Goal: Task Accomplishment & Management: Manage account settings

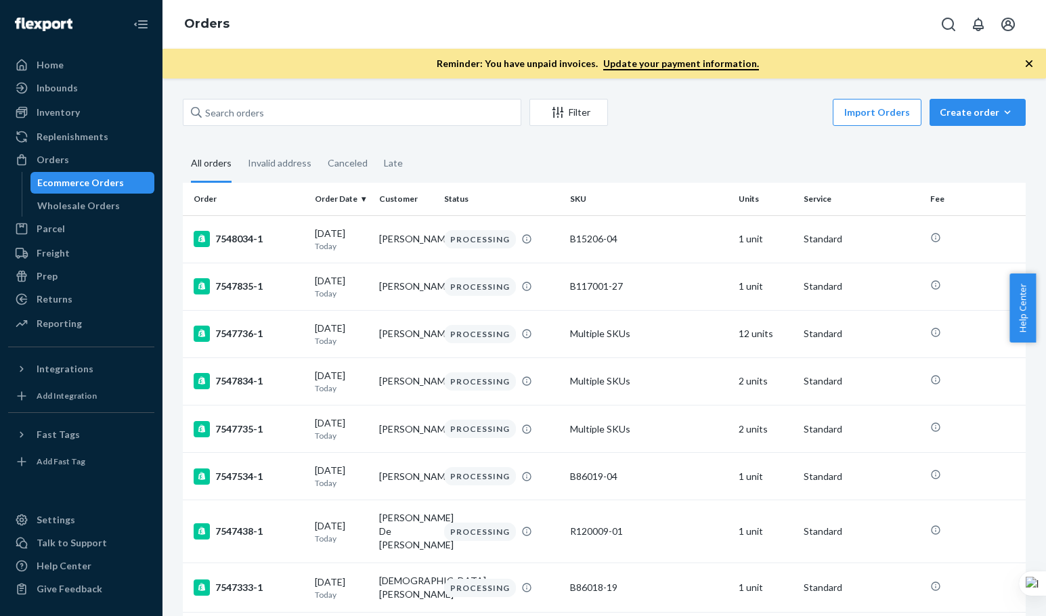
click at [296, 110] on input "text" at bounding box center [352, 112] width 339 height 27
paste input "[PERSON_NAME]"
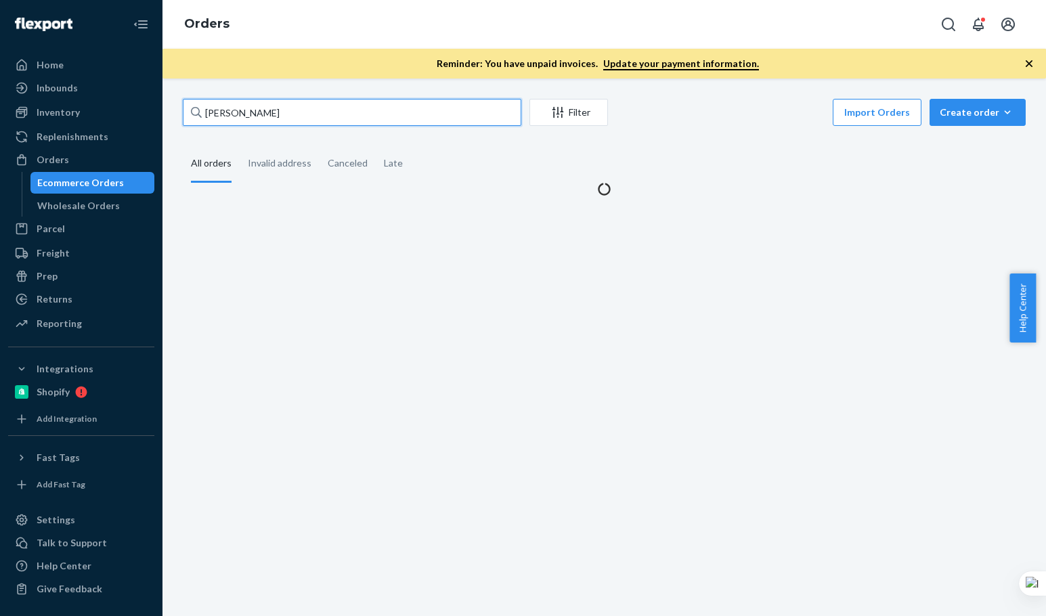
click at [296, 110] on input "[PERSON_NAME]" at bounding box center [352, 112] width 339 height 27
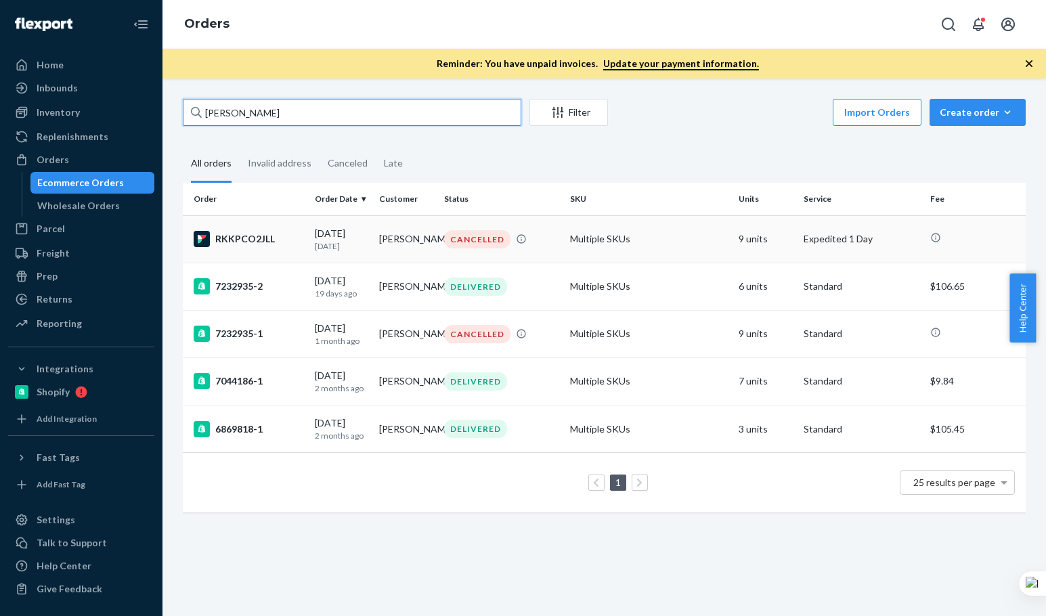
type input "[PERSON_NAME]"
click at [306, 232] on td "RKKPCO2JLL" at bounding box center [246, 238] width 127 height 47
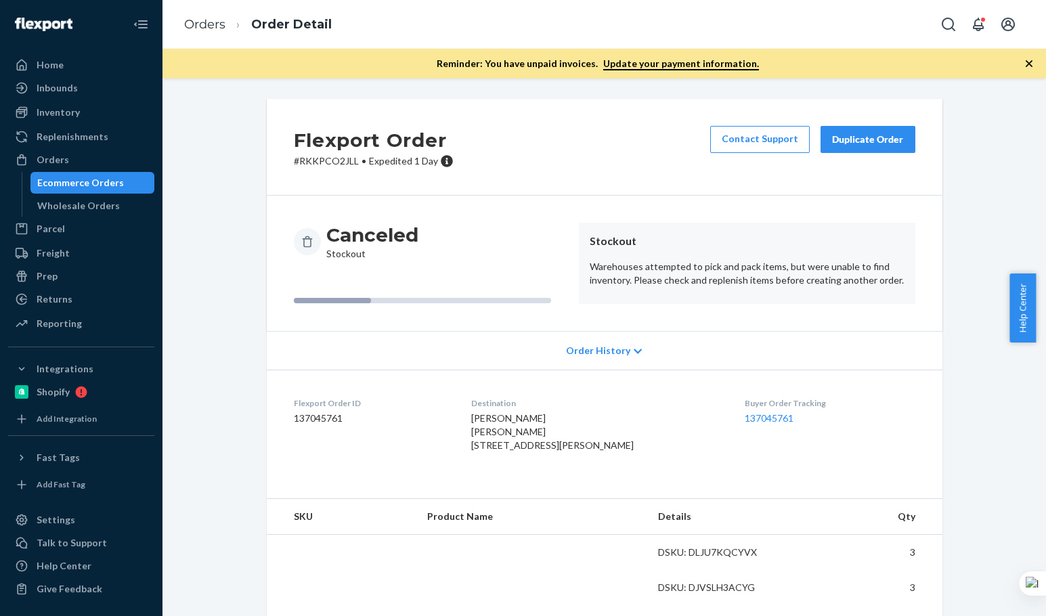
click at [594, 147] on div "Flexport Order # RKKPCO2JLL • Expedited 1 Day Contact Support Duplicate Order" at bounding box center [605, 147] width 676 height 97
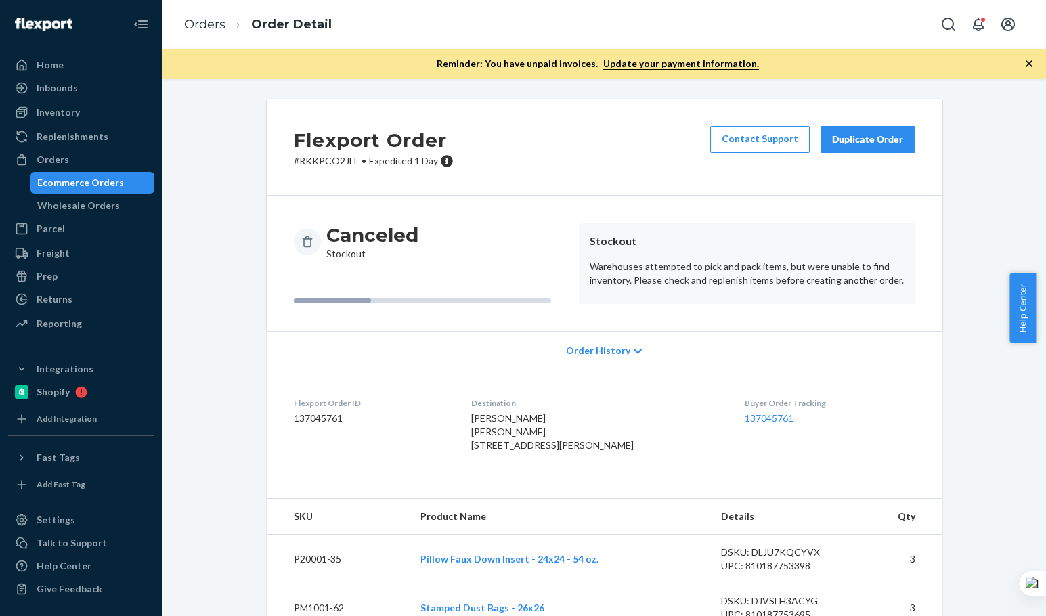
click at [536, 109] on div "Flexport Order # RKKPCO2JLL • Expedited 1 Day Contact Support Duplicate Order" at bounding box center [605, 147] width 676 height 97
click at [857, 158] on div "Contact Support Duplicate Order" at bounding box center [813, 147] width 216 height 42
click at [870, 142] on div "Duplicate Order" at bounding box center [868, 140] width 72 height 14
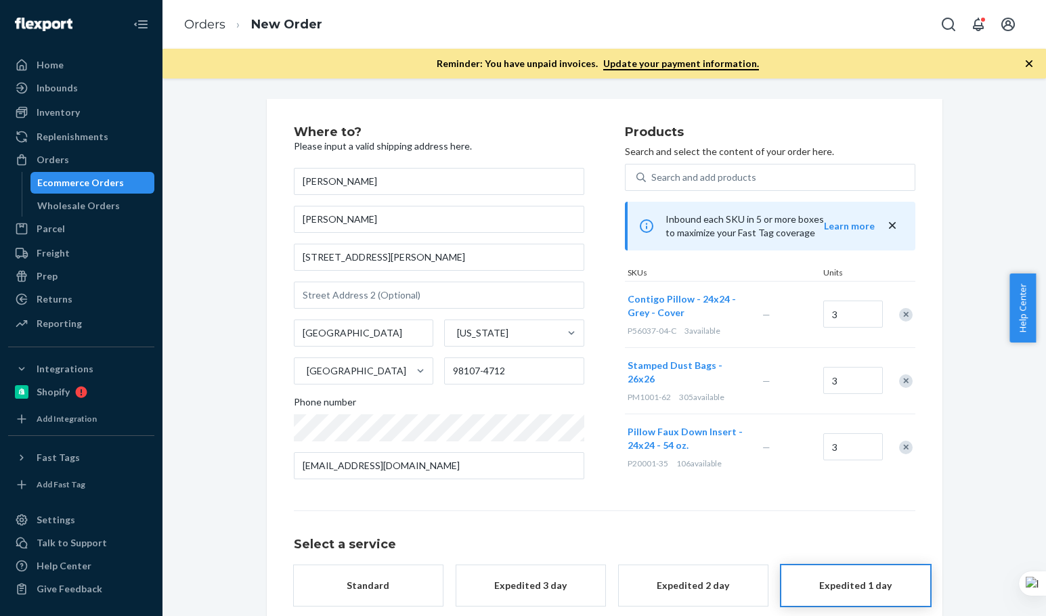
click at [735, 486] on div "Products Search and select the content of your order here. Search and add produ…" at bounding box center [770, 308] width 291 height 364
click at [725, 485] on div "Products Search and select the content of your order here. Search and add produ…" at bounding box center [770, 308] width 291 height 364
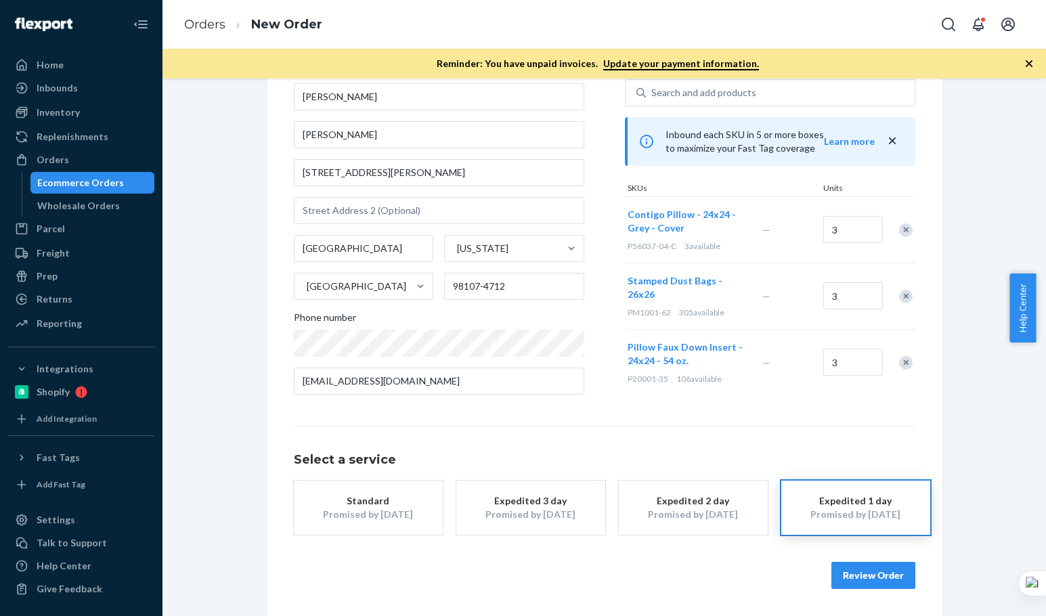
click at [336, 503] on div "Standard" at bounding box center [368, 501] width 108 height 14
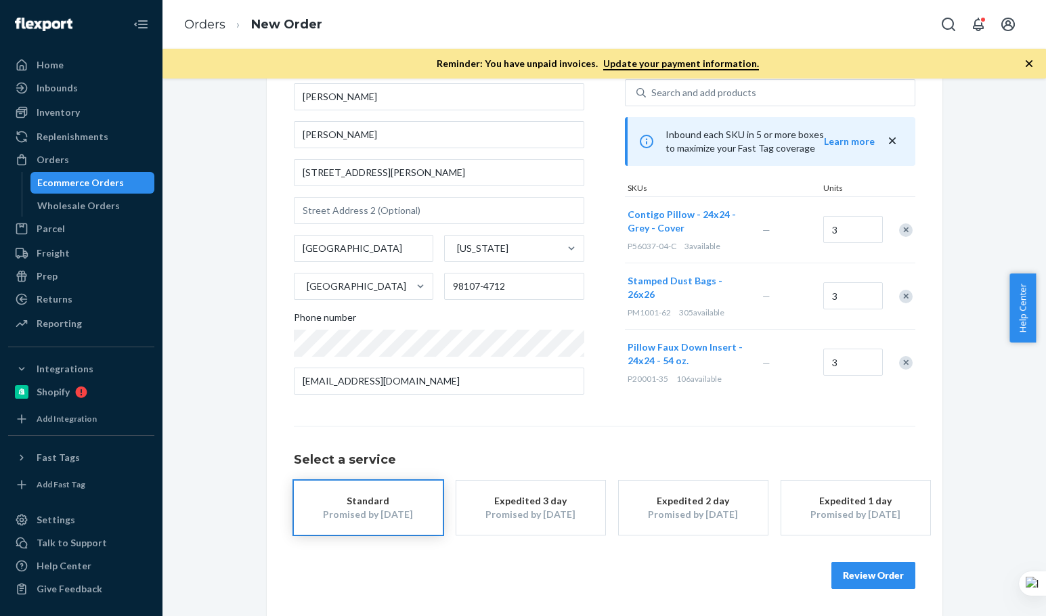
click at [872, 572] on button "Review Order" at bounding box center [874, 575] width 84 height 27
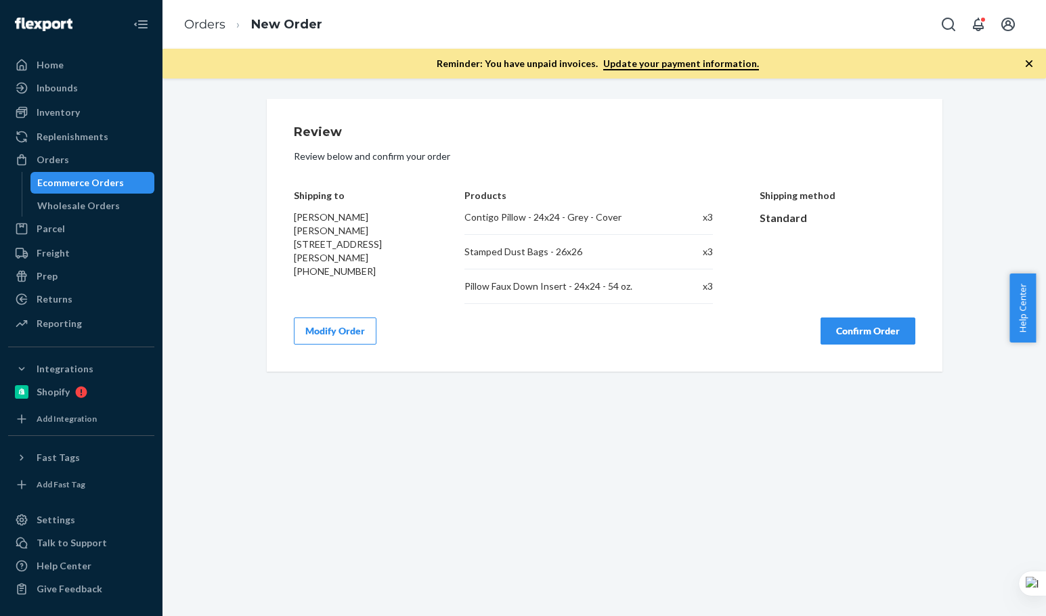
scroll to position [0, 0]
drag, startPoint x: 874, startPoint y: 337, endPoint x: 762, endPoint y: 589, distance: 275.3
click at [872, 339] on button "Confirm Order" at bounding box center [868, 331] width 95 height 27
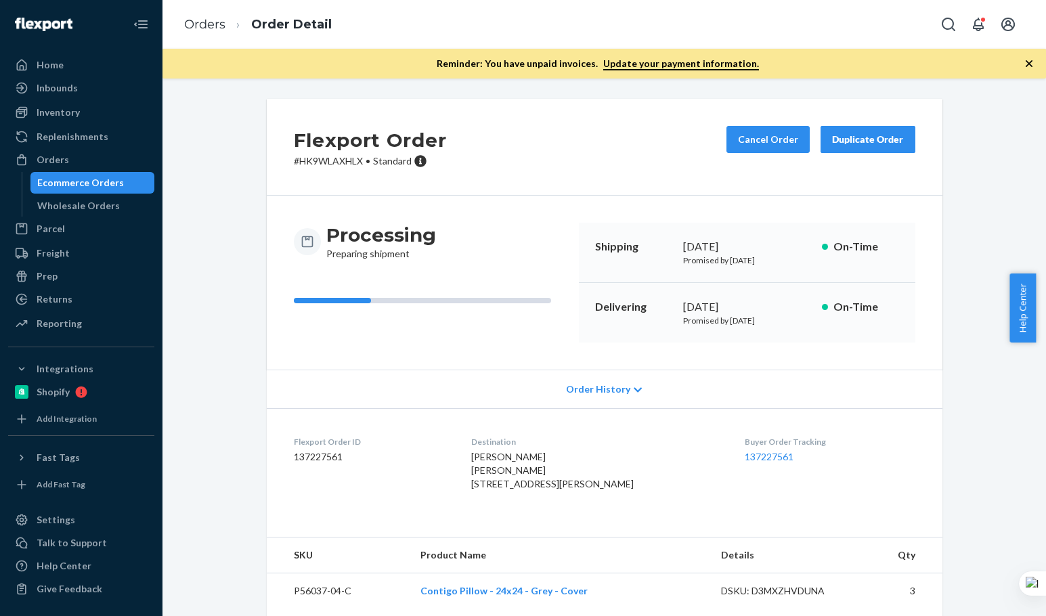
click at [613, 110] on div "Flexport Order # HK9WLAXHLX • Standard Cancel Order Duplicate Order" at bounding box center [605, 147] width 676 height 97
click at [612, 110] on div "Flexport Order # HK9WLAXHLX • Standard Cancel Order Duplicate Order" at bounding box center [605, 147] width 676 height 97
click at [633, 176] on div "Flexport Order # HK9WLAXHLX • Standard Cancel Order Duplicate Order" at bounding box center [605, 147] width 676 height 97
click at [560, 164] on div "Flexport Order # HK9WLAXHLX • Standard Cancel Order Duplicate Order" at bounding box center [605, 147] width 676 height 97
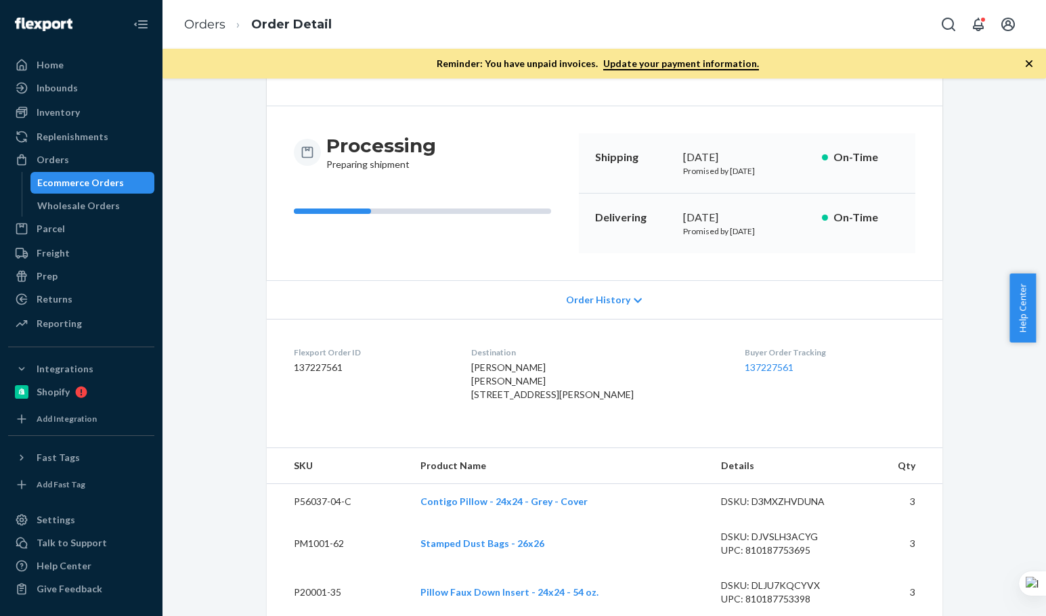
scroll to position [133, 0]
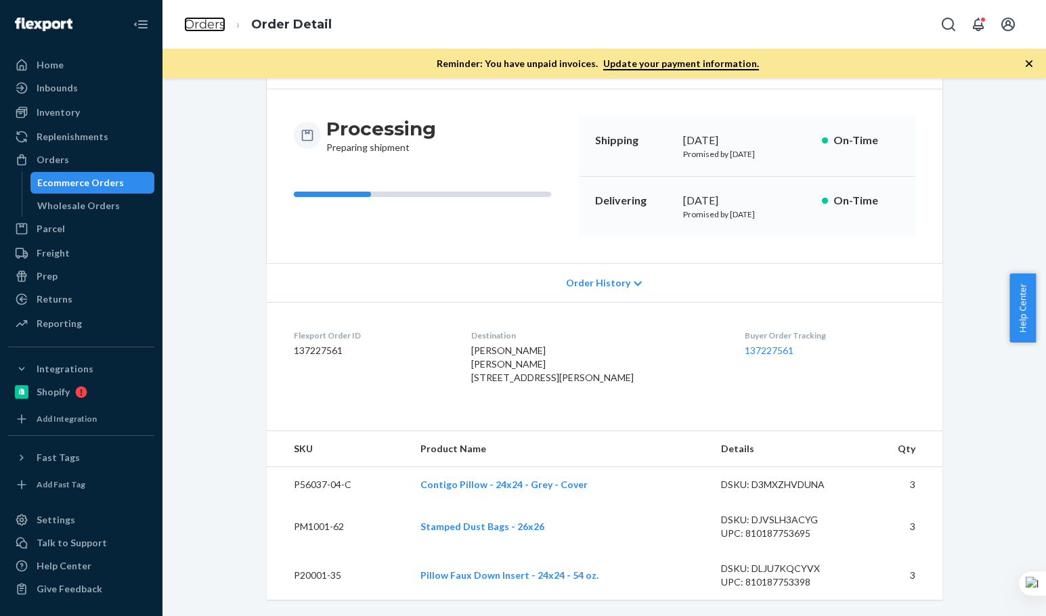
drag, startPoint x: 219, startPoint y: 30, endPoint x: 286, endPoint y: 91, distance: 91.1
click at [219, 30] on link "Orders" at bounding box center [204, 24] width 41 height 15
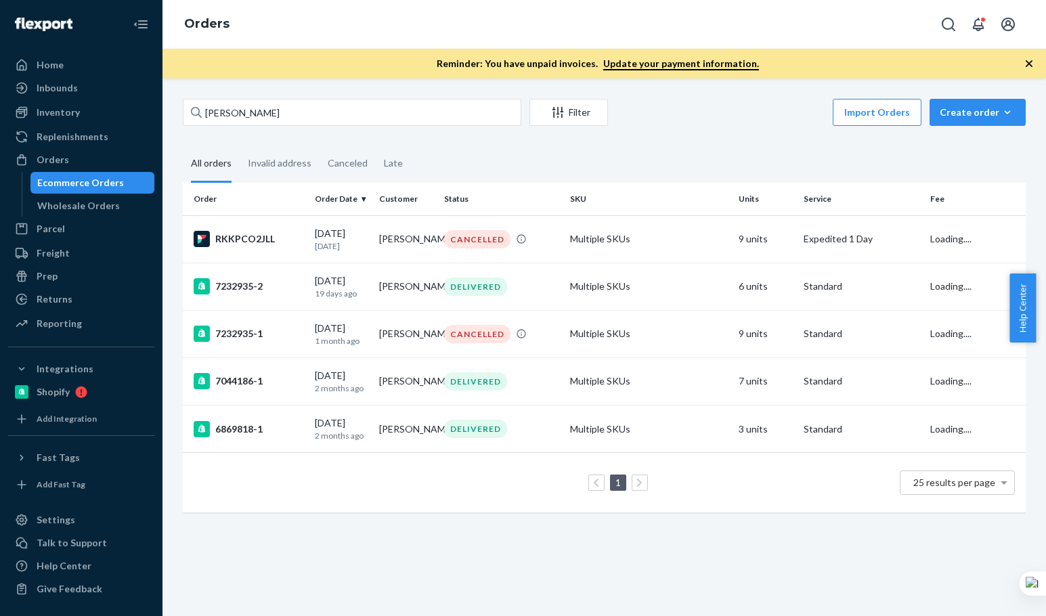
click at [286, 91] on div "Pamela Kirson Filter Import Orders Create order Ecommerce order Removal order A…" at bounding box center [605, 348] width 884 height 538
click at [289, 105] on input "[PERSON_NAME]" at bounding box center [352, 112] width 339 height 27
paste input "Armando Maldonado"
click at [290, 106] on input "Armando Maldonado" at bounding box center [352, 112] width 339 height 27
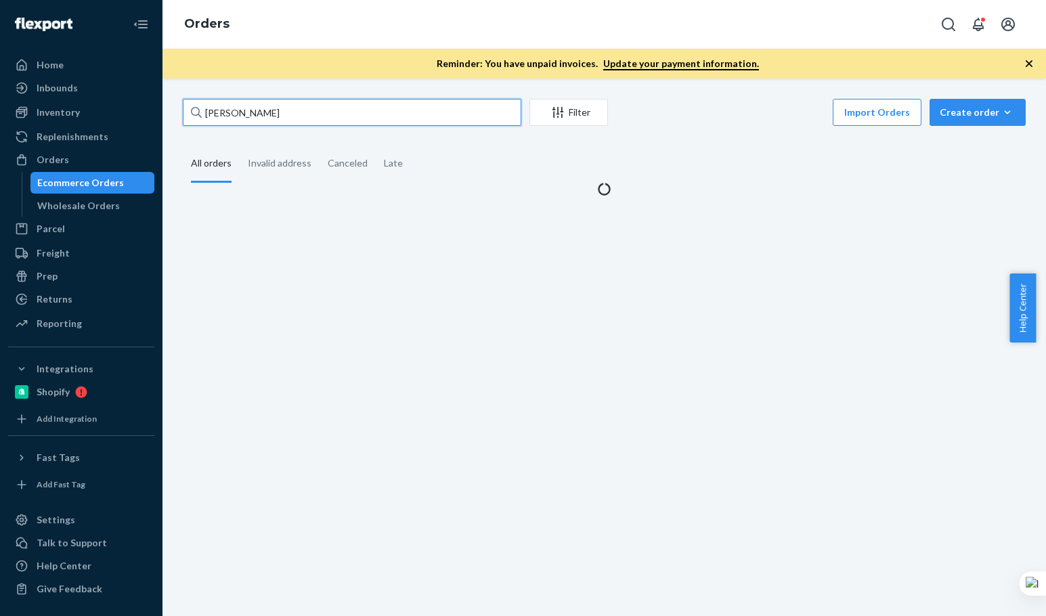
click at [290, 106] on input "Armando Maldonado" at bounding box center [352, 112] width 339 height 27
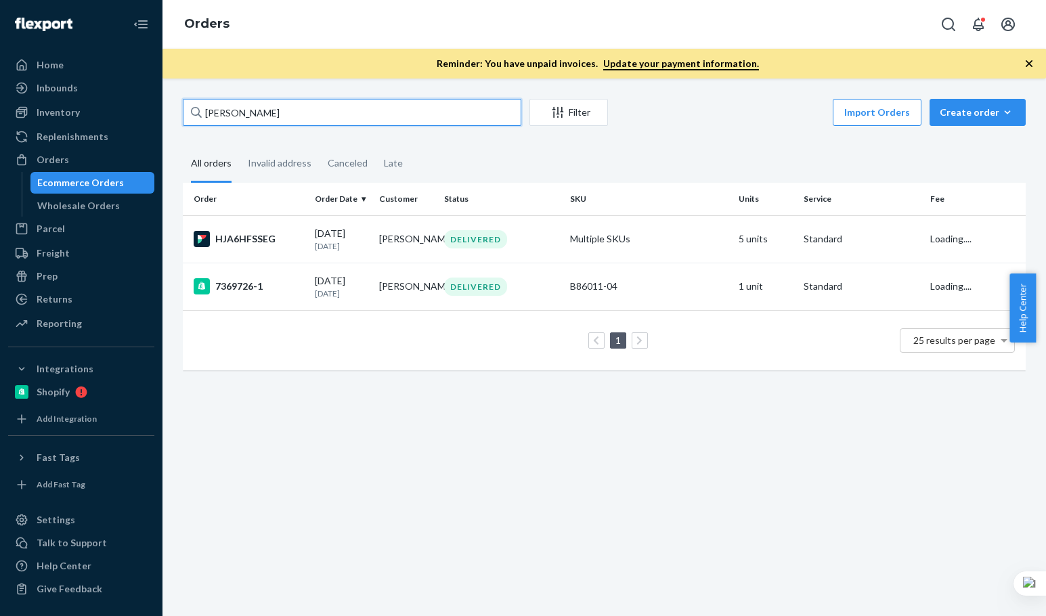
click at [290, 106] on input "Armando Maldonado" at bounding box center [352, 112] width 339 height 27
type input "Armando Maldonado"
click at [296, 237] on div "HJA6HFSSEG" at bounding box center [249, 239] width 110 height 16
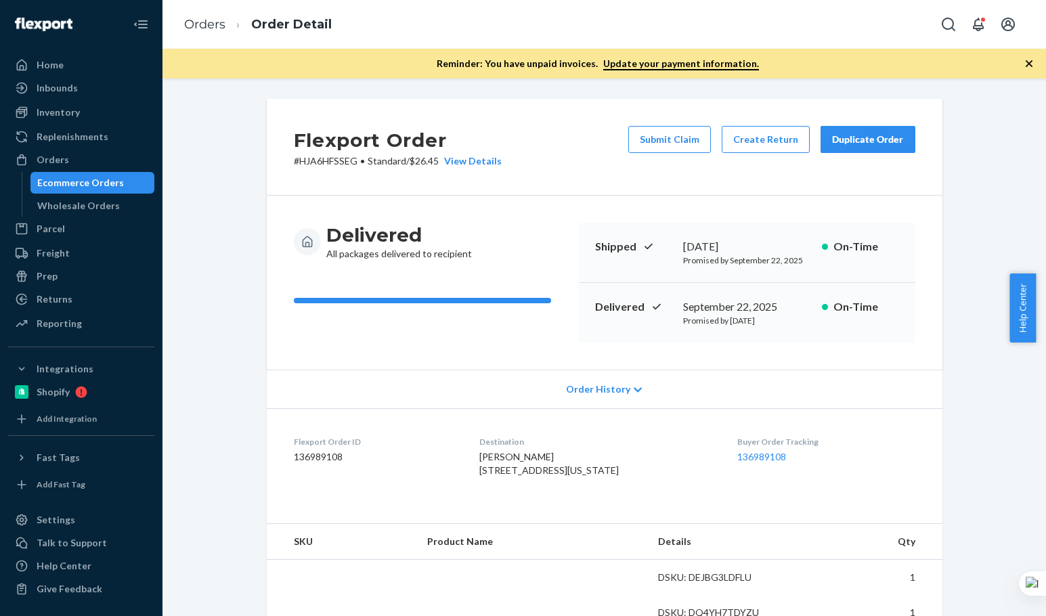
click at [572, 125] on div "Flexport Order # HJA6HFSSEG • Standard / $26.45 View Details Submit Claim Creat…" at bounding box center [605, 147] width 676 height 97
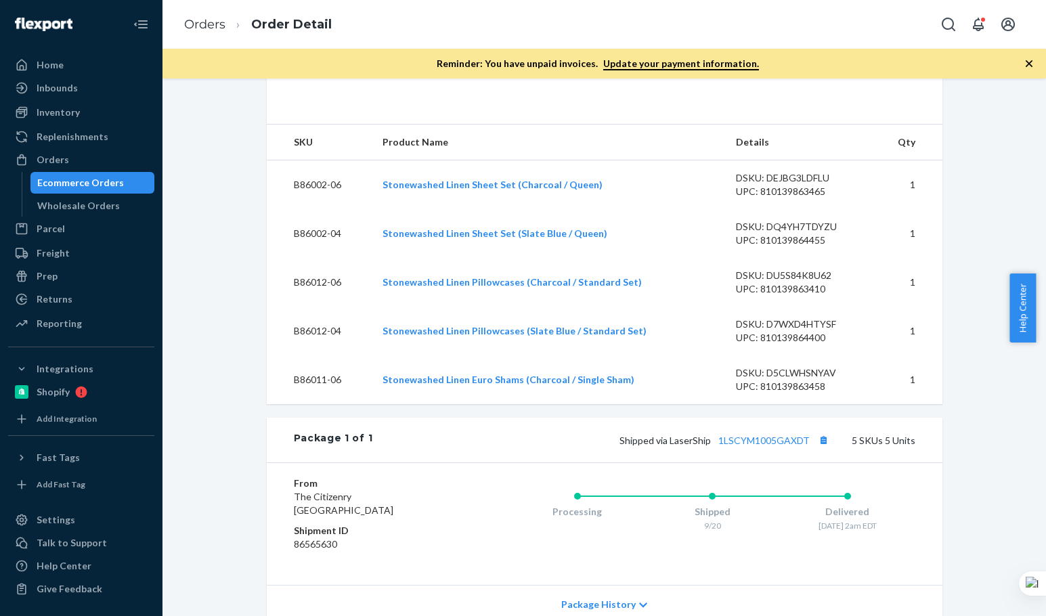
scroll to position [452, 0]
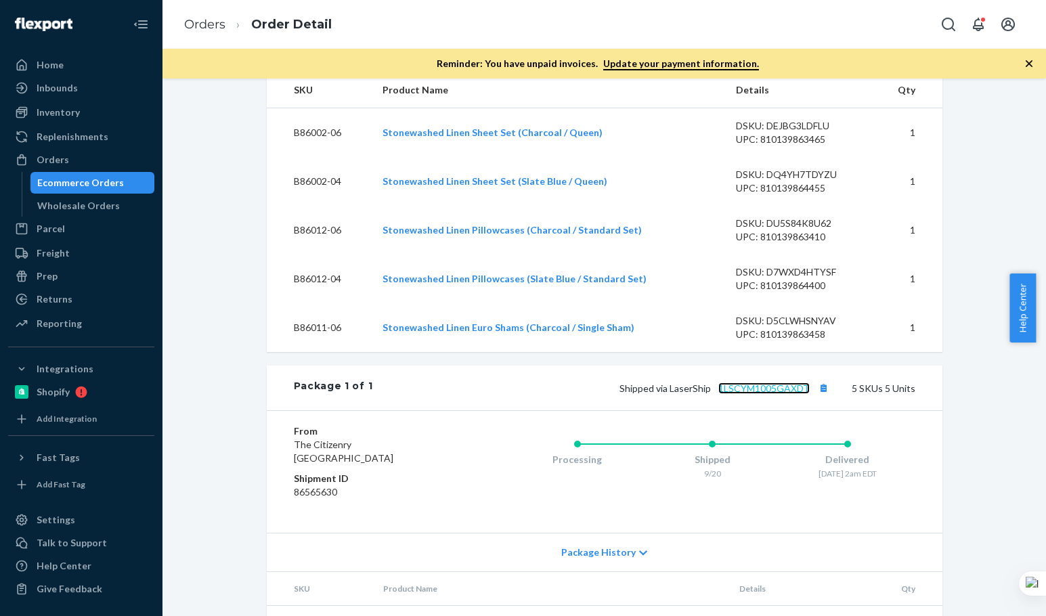
click at [773, 394] on link "1LSCYM1005GAXDT" at bounding box center [764, 389] width 91 height 12
click at [518, 397] on div "Shipped via LaserShip 1LSCYM1005GAXDT 5 SKUs 5 Units" at bounding box center [644, 388] width 543 height 18
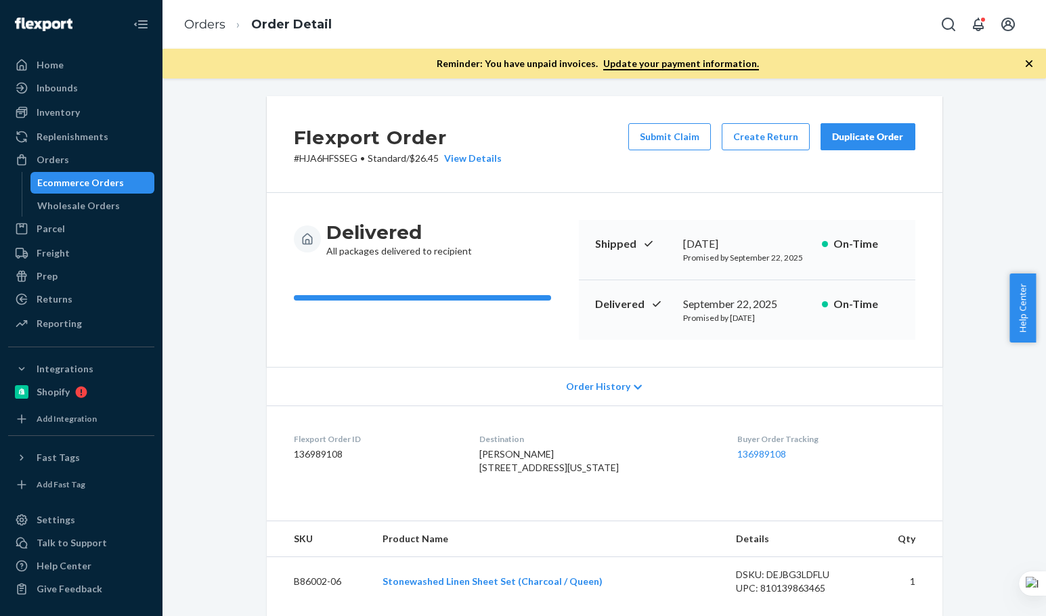
scroll to position [0, 0]
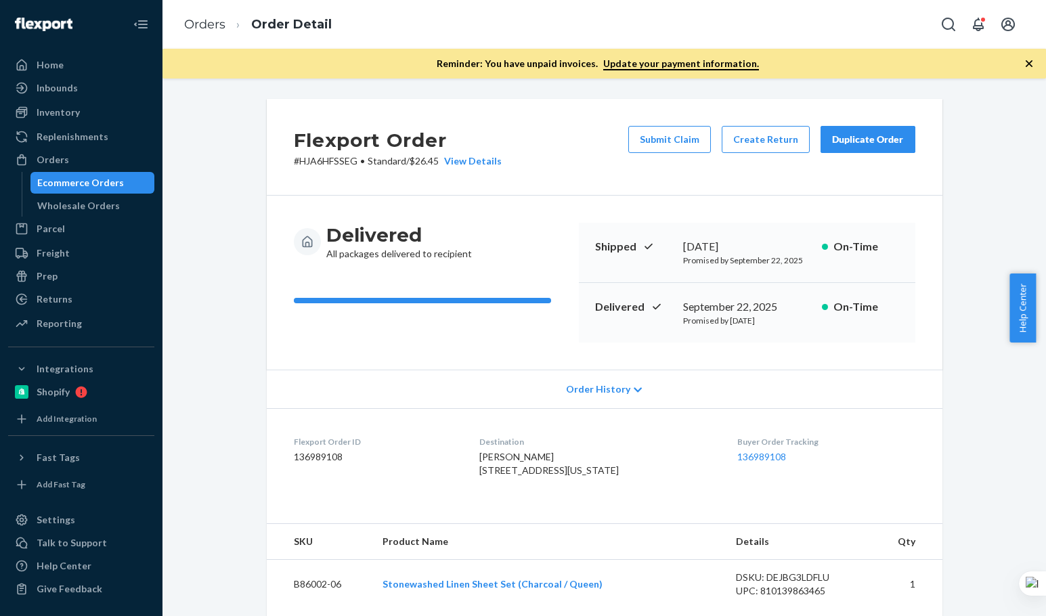
click at [577, 129] on div "Flexport Order # HJA6HFSSEG • Standard / $26.45 View Details Submit Claim Creat…" at bounding box center [605, 147] width 676 height 97
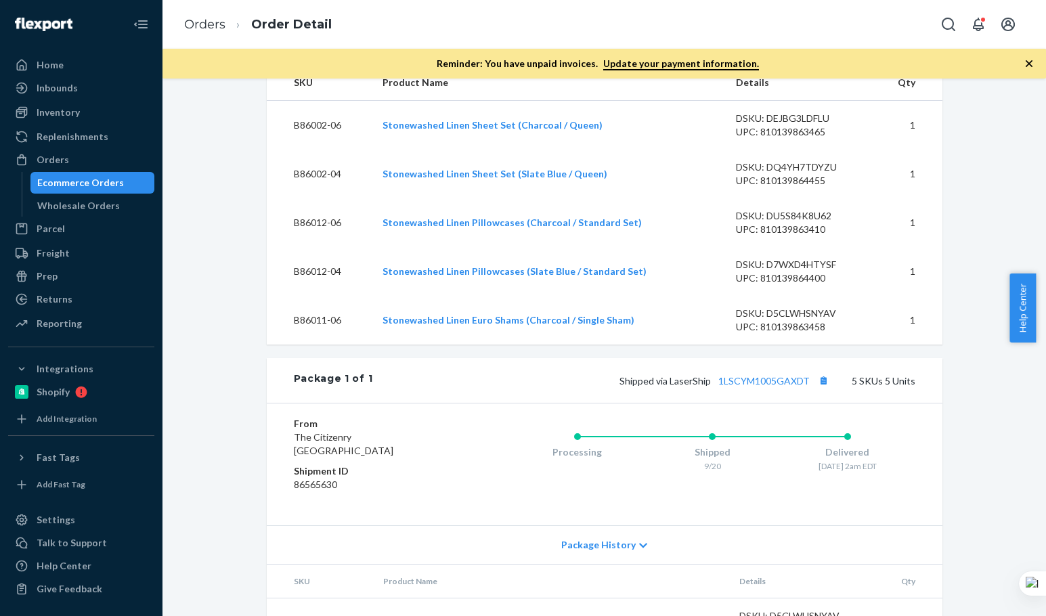
click at [459, 403] on div "Package 1 of 1 Shipped via LaserShip 1LSCYM1005GAXDT 5 SKUs 5 Units" at bounding box center [605, 380] width 676 height 45
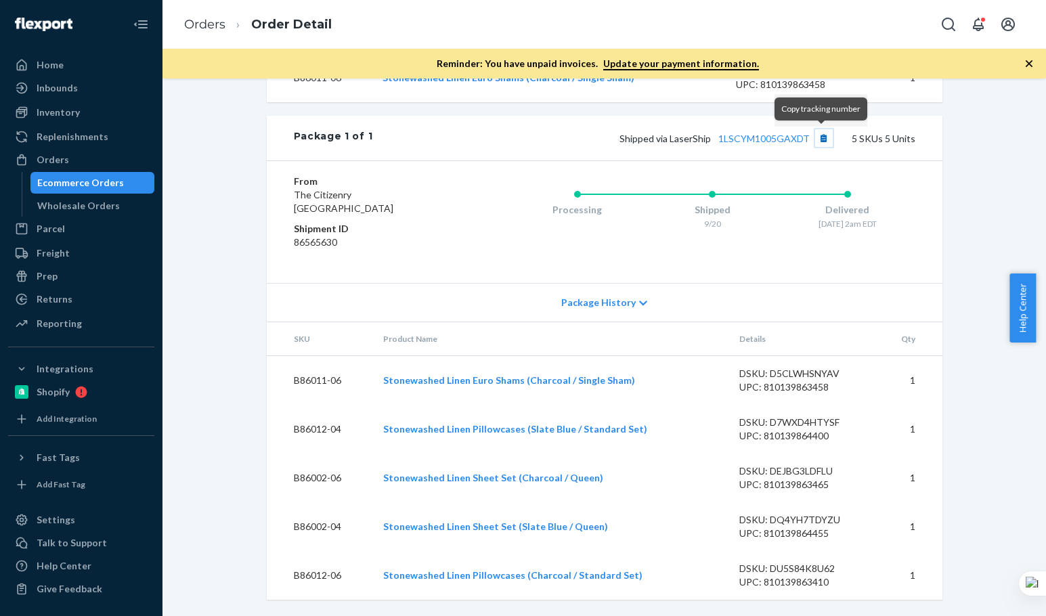
click at [825, 145] on button "Copy tracking number" at bounding box center [824, 138] width 18 height 18
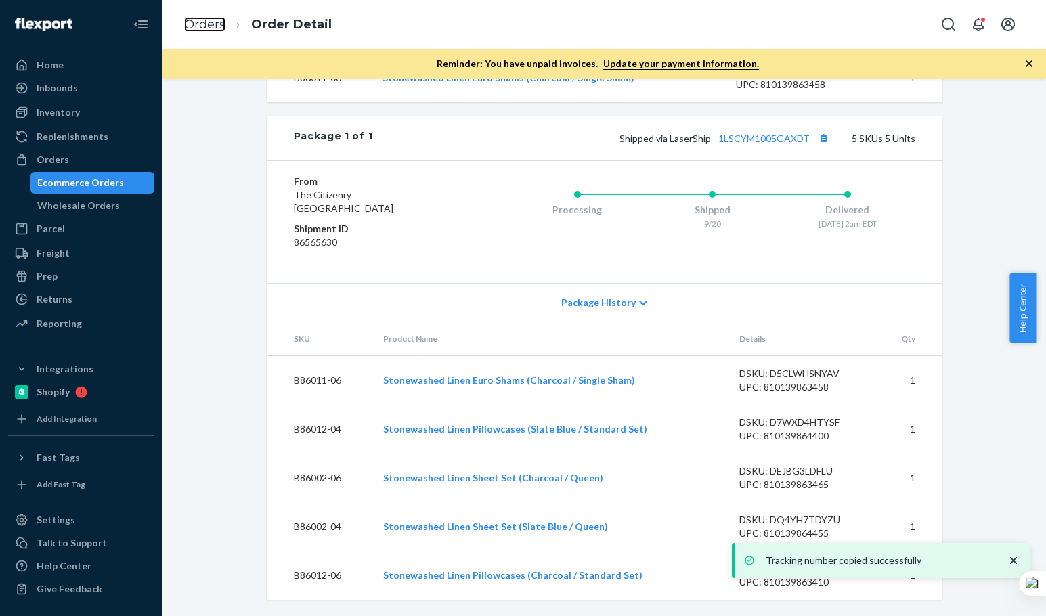
drag, startPoint x: 213, startPoint y: 25, endPoint x: 304, endPoint y: 65, distance: 99.2
click at [213, 25] on link "Orders" at bounding box center [204, 24] width 41 height 15
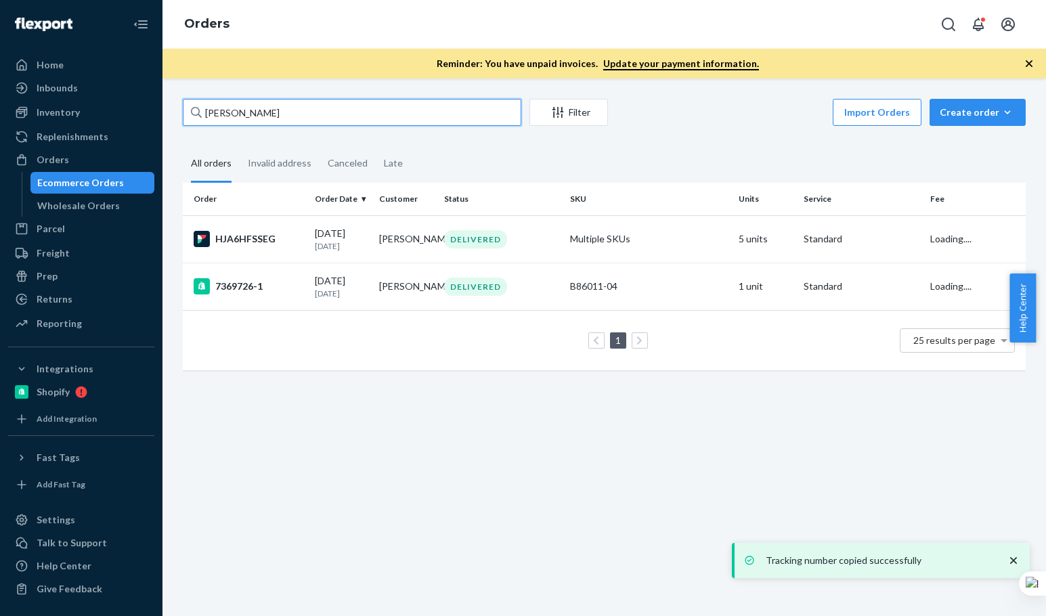
click at [314, 105] on input "Armando Maldonado" at bounding box center [352, 112] width 339 height 27
paste input "shley Blanton"
click at [314, 105] on input "Ashley Blanton" at bounding box center [352, 112] width 339 height 27
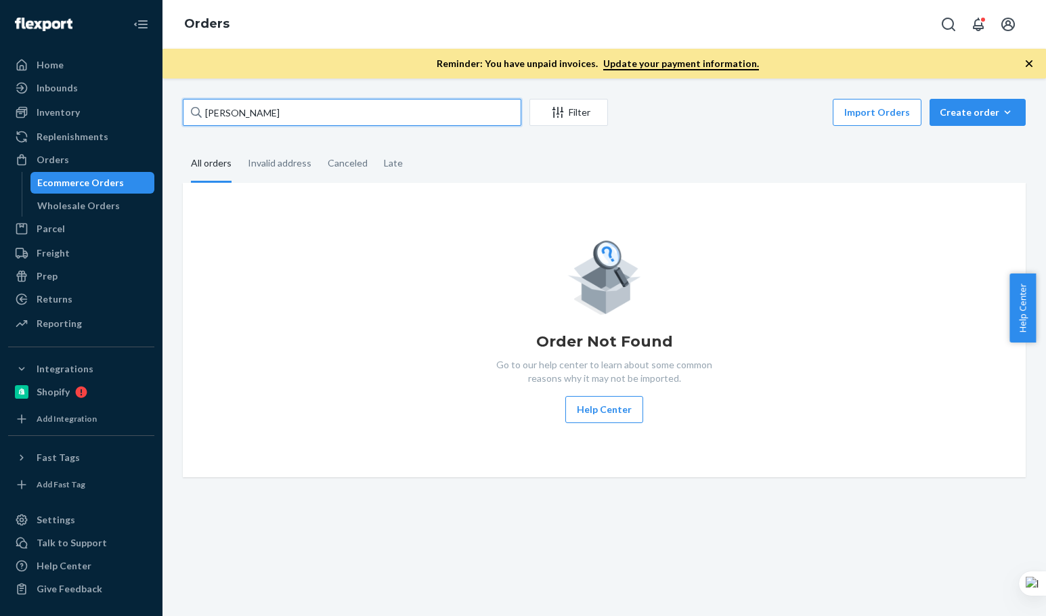
click at [292, 119] on input "Ashley Blanton" at bounding box center [352, 112] width 339 height 27
paste input "Patricia Wilde"
type input "Patricia Wilde"
click at [293, 119] on input "Patricia Wilde" at bounding box center [352, 112] width 339 height 27
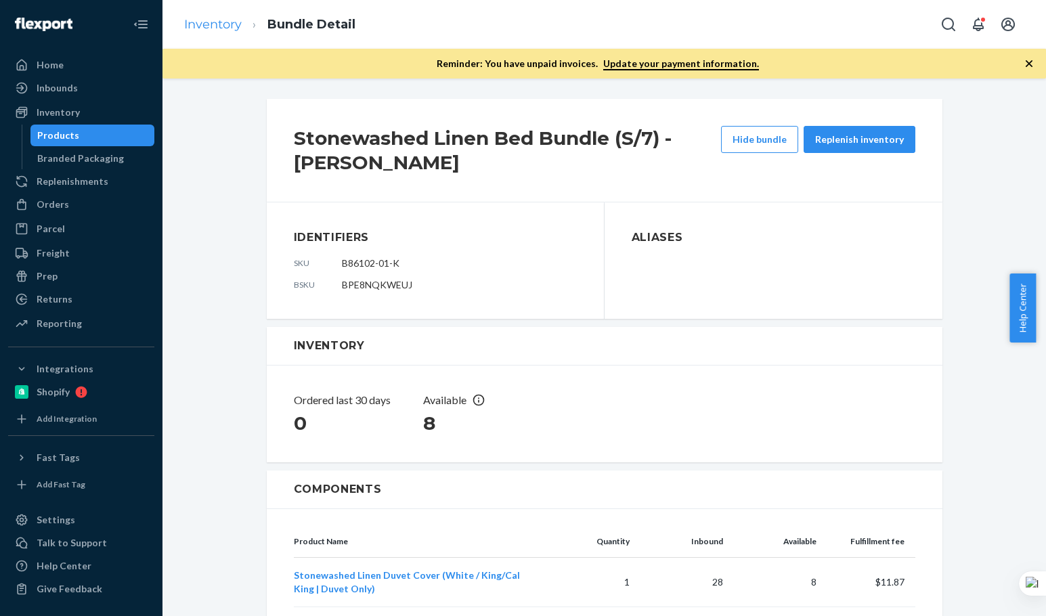
scroll to position [203, 0]
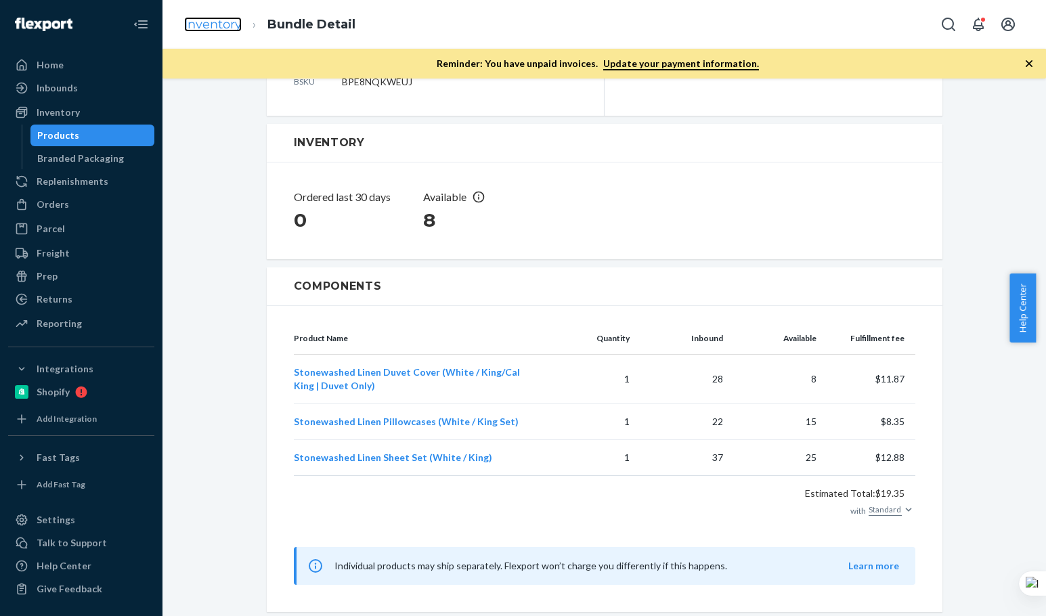
click at [213, 22] on link "Inventory" at bounding box center [213, 24] width 58 height 15
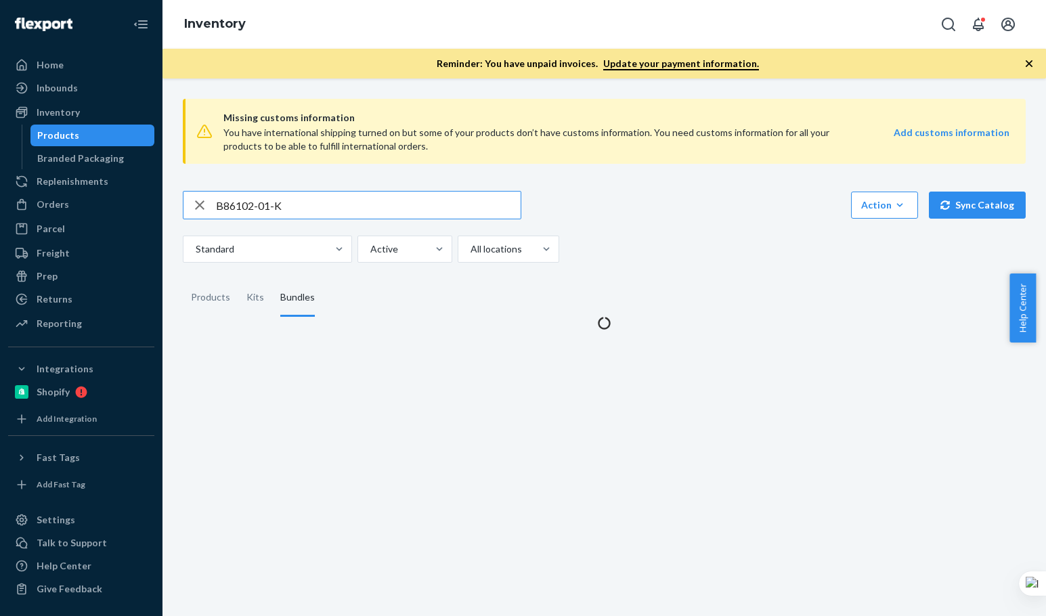
click at [280, 209] on input "B86102-01-K" at bounding box center [368, 205] width 305 height 27
click at [286, 205] on input "B86015-06" at bounding box center [368, 205] width 305 height 27
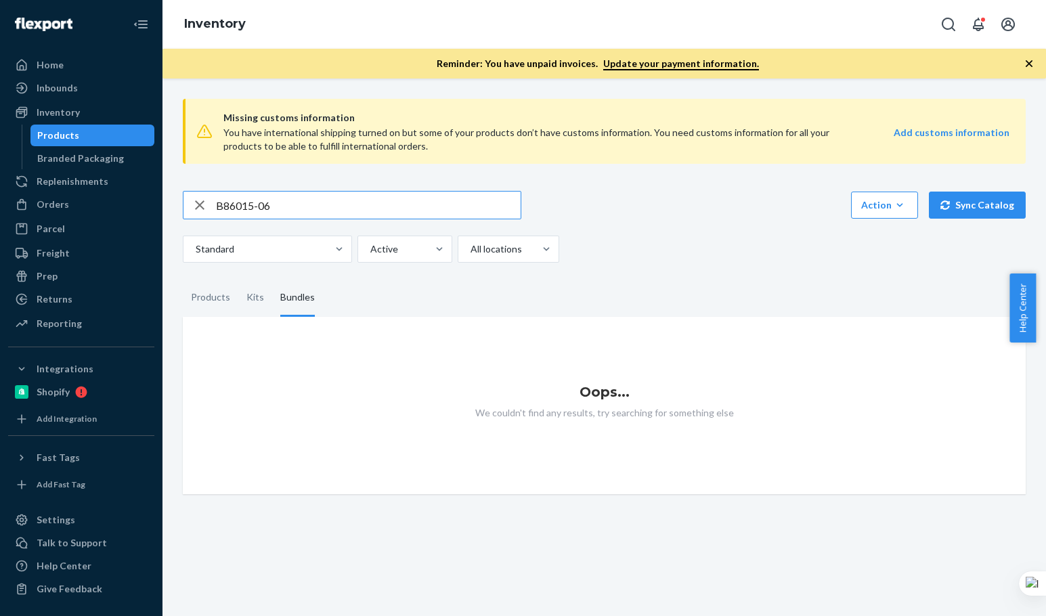
click at [286, 205] on input "B86015-06" at bounding box center [368, 205] width 305 height 27
click at [196, 312] on div "Products" at bounding box center [210, 298] width 39 height 38
click at [183, 279] on input "Products" at bounding box center [183, 279] width 0 height 0
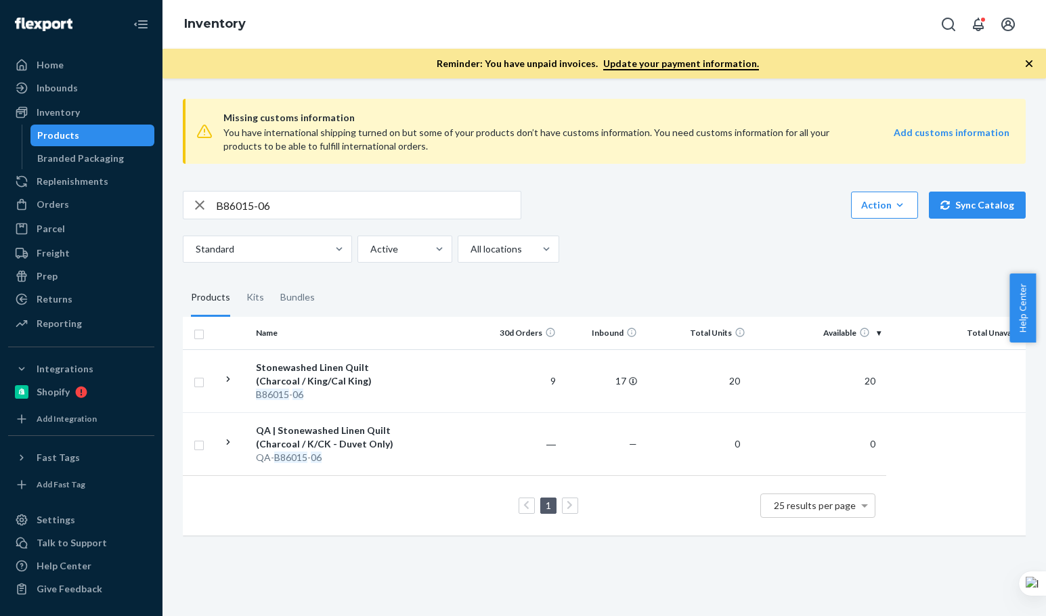
drag, startPoint x: 267, startPoint y: 219, endPoint x: 273, endPoint y: 214, distance: 8.2
click at [270, 217] on div "B86015-06 Action Create product Create kit or bundle Bulk create products Bulk …" at bounding box center [604, 227] width 843 height 72
click at [275, 208] on input "B86015-06" at bounding box center [368, 205] width 305 height 27
paste input "SKU B86014-19"
click at [275, 208] on input "SKU B86014-19" at bounding box center [368, 205] width 305 height 27
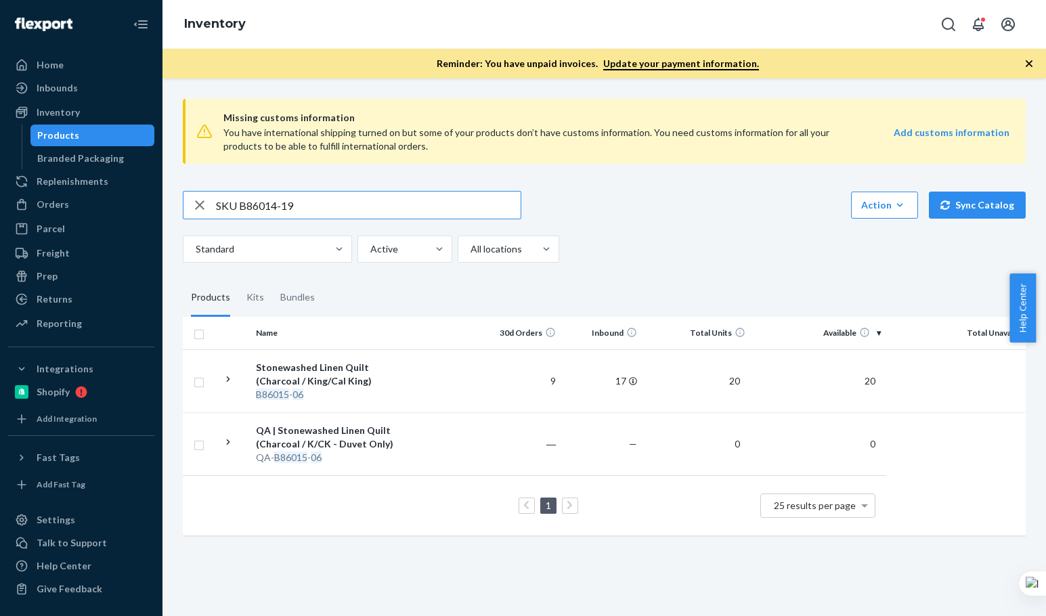
click at [275, 208] on input "SKU B86014-19" at bounding box center [368, 205] width 305 height 27
drag, startPoint x: 241, startPoint y: 205, endPoint x: 136, endPoint y: 196, distance: 105.3
click at [136, 196] on div "Home Inbounds Shipping Plans Problems Inventory Products Branded Packaging Repl…" at bounding box center [523, 308] width 1046 height 616
click at [252, 211] on input "B86014-19" at bounding box center [368, 205] width 305 height 27
paste input "102-16-K2"
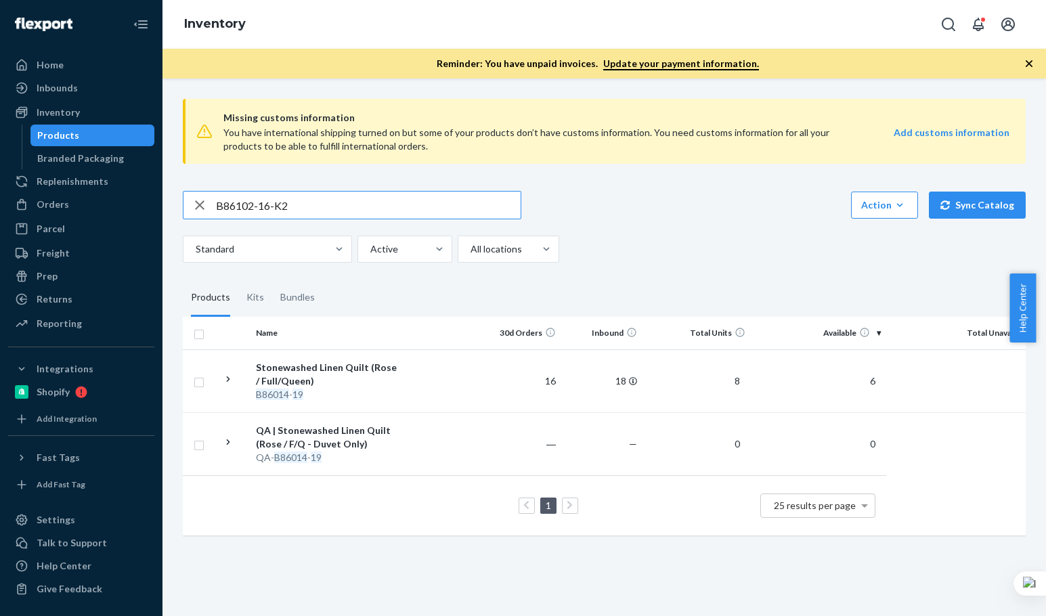
click at [252, 211] on input "B86102-16-K2" at bounding box center [368, 205] width 305 height 27
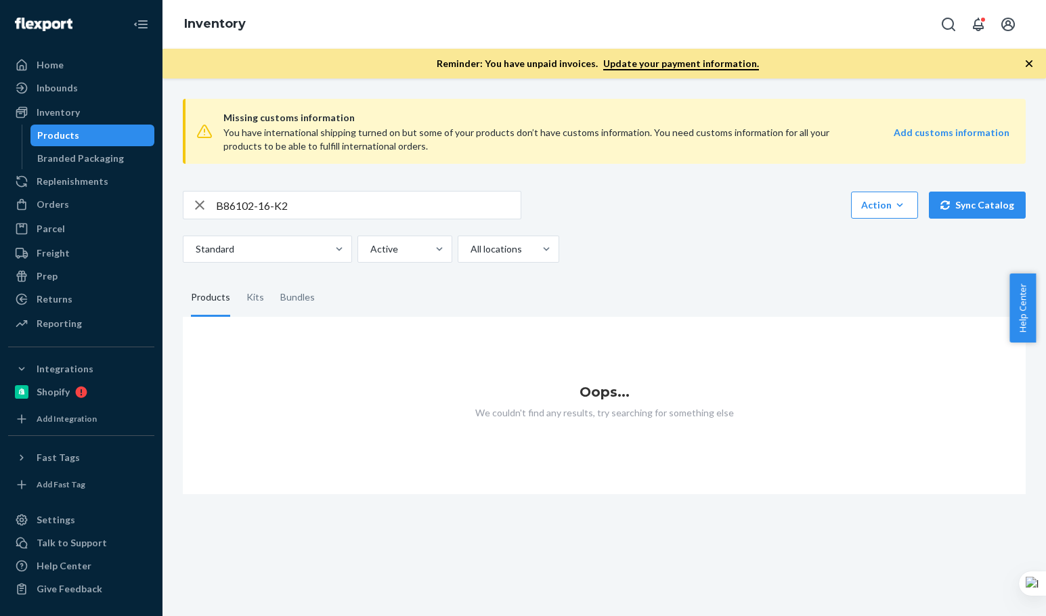
click at [647, 237] on div "Standard Active All locations" at bounding box center [599, 249] width 833 height 27
click at [280, 301] on div "Bundles" at bounding box center [297, 298] width 35 height 38
click at [272, 279] on input "Bundles" at bounding box center [272, 279] width 0 height 0
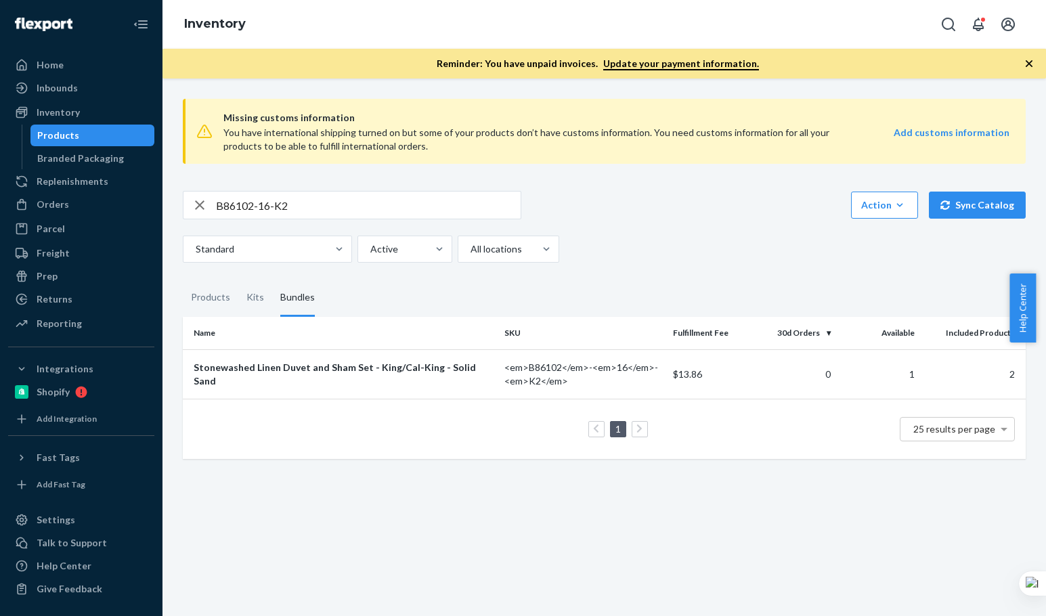
click at [315, 194] on input "B86102-16-K2" at bounding box center [368, 205] width 305 height 27
paste input "P54005-01"
type input "P54005-01"
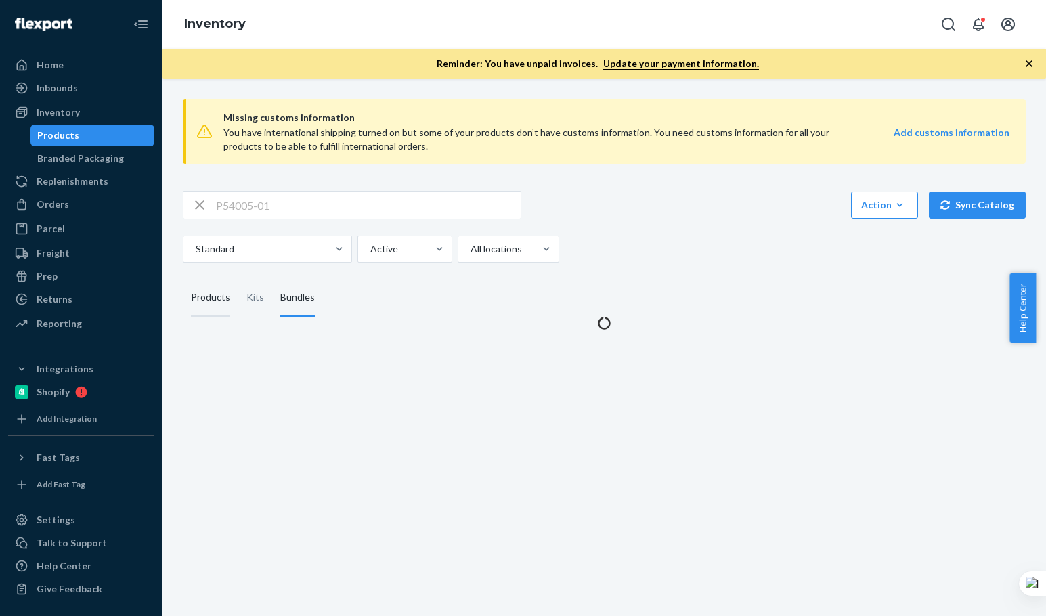
click at [224, 284] on div "Products" at bounding box center [210, 298] width 39 height 38
click at [183, 279] on input "Products" at bounding box center [183, 279] width 0 height 0
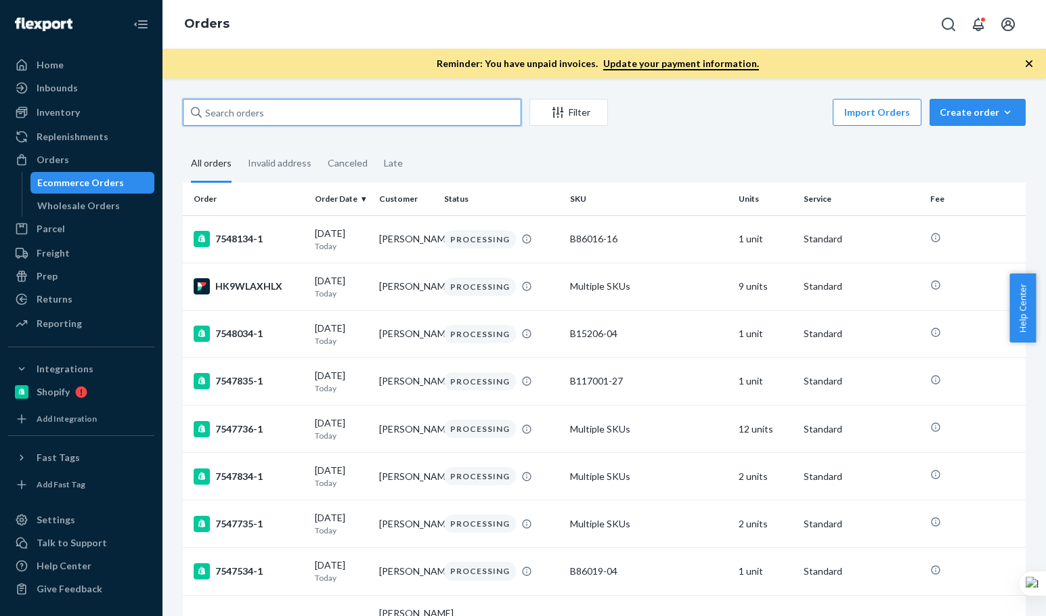
click at [295, 110] on input "text" at bounding box center [352, 112] width 339 height 27
paste input "[PERSON_NAME]"
click at [295, 110] on input "[PERSON_NAME]" at bounding box center [352, 112] width 339 height 27
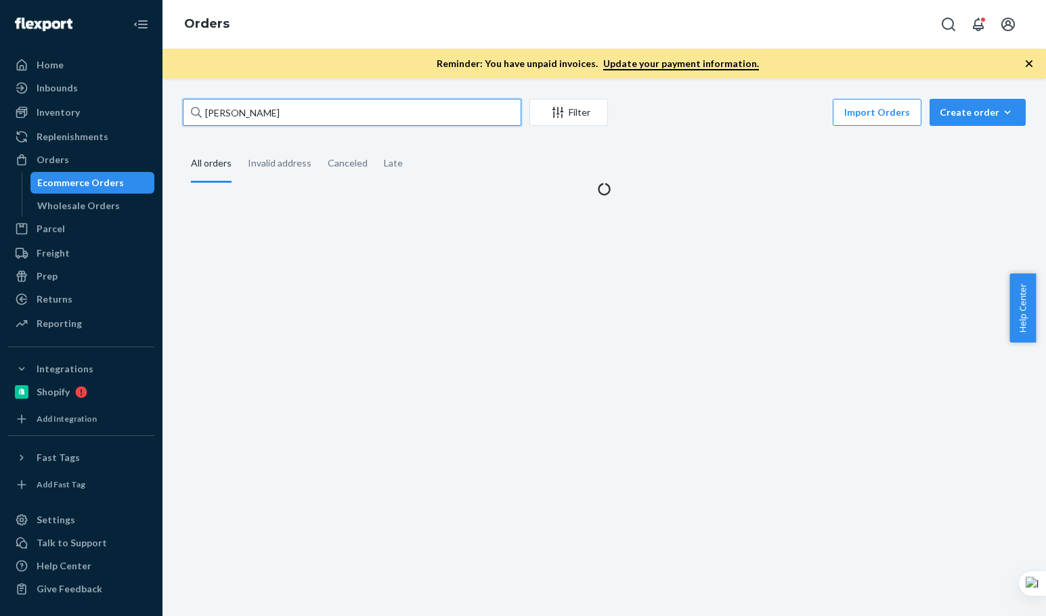
click at [293, 110] on input "[PERSON_NAME]" at bounding box center [352, 112] width 339 height 27
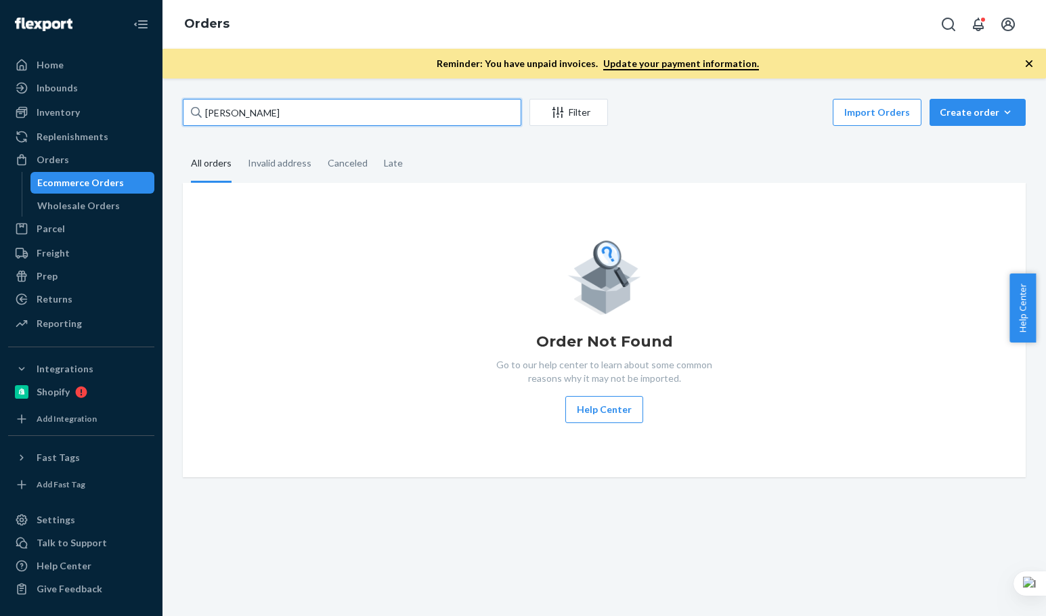
click at [294, 109] on input "[PERSON_NAME]" at bounding box center [352, 112] width 339 height 27
click at [271, 108] on input "[PERSON_NAME]" at bounding box center [352, 112] width 339 height 27
paste input "[PERSON_NAME]"
click at [270, 109] on input "[PERSON_NAME]" at bounding box center [352, 112] width 339 height 27
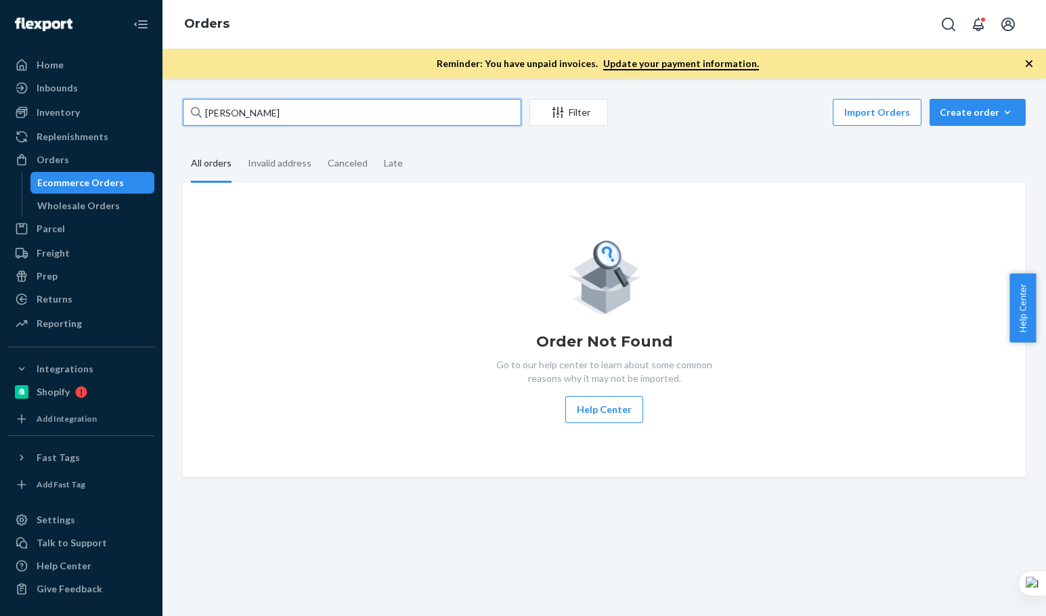
click at [351, 116] on input "[PERSON_NAME]" at bounding box center [352, 112] width 339 height 27
type input "[PERSON_NAME]"
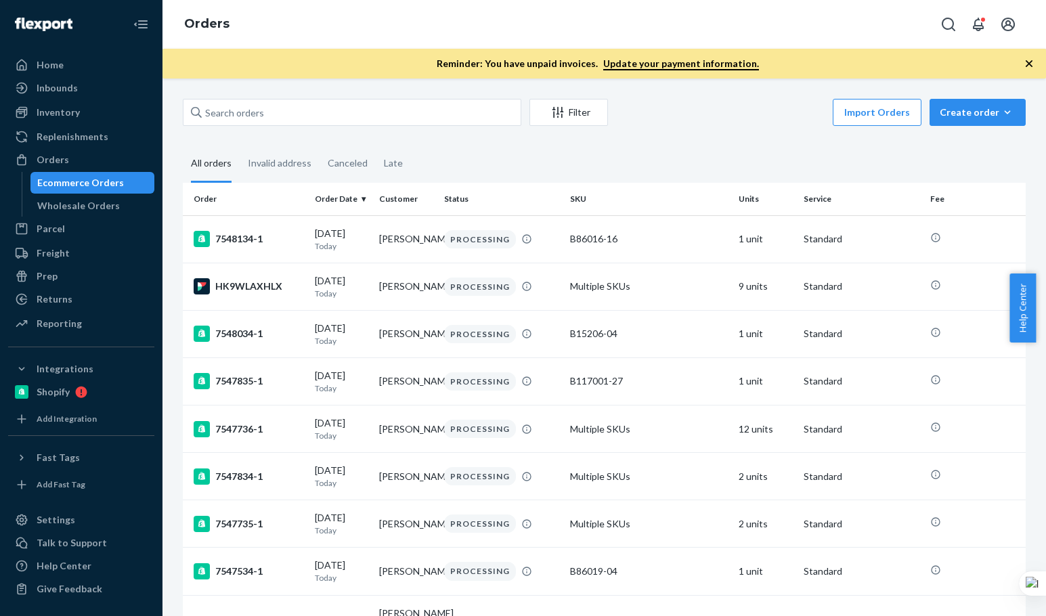
click at [341, 27] on div "Orders" at bounding box center [605, 24] width 884 height 49
click at [672, 63] on link "Update your payment information." at bounding box center [681, 64] width 156 height 13
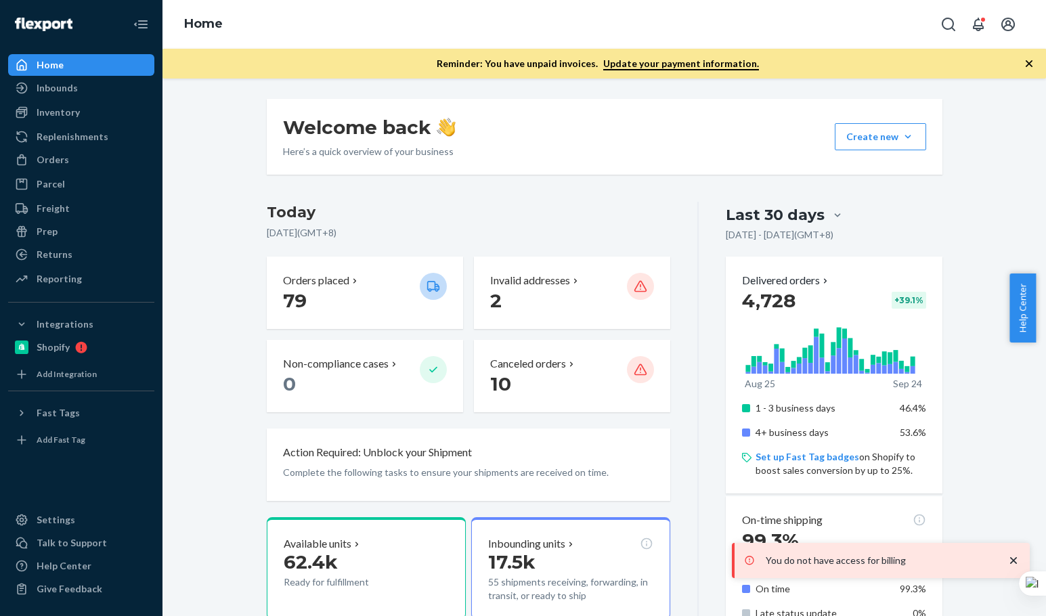
click at [238, 98] on div "Welcome back Here’s a quick overview of your business Create new Create new inb…" at bounding box center [605, 348] width 884 height 538
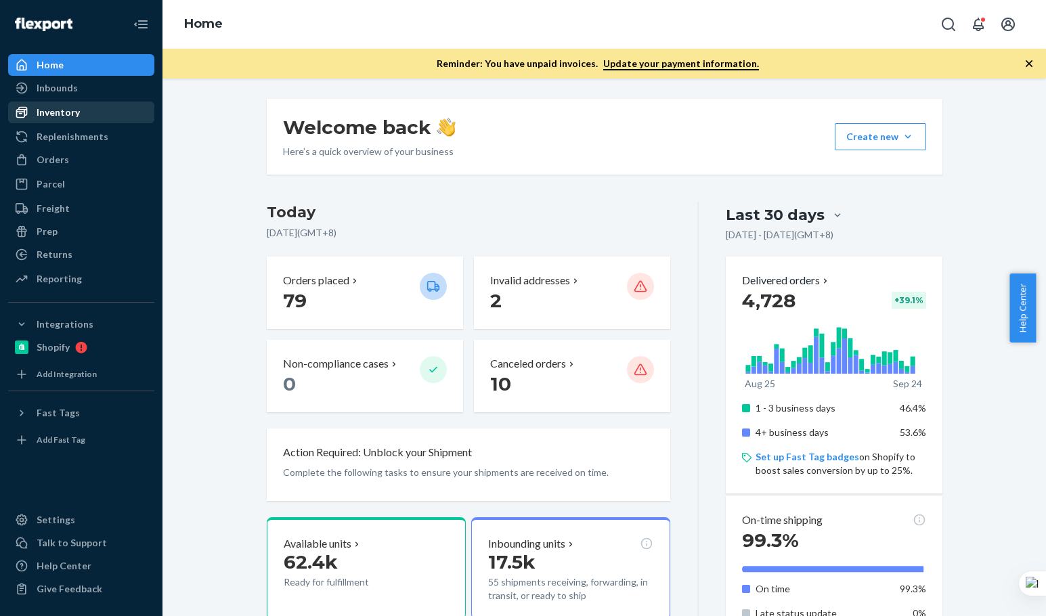
click at [80, 122] on link "Inventory" at bounding box center [81, 113] width 146 height 22
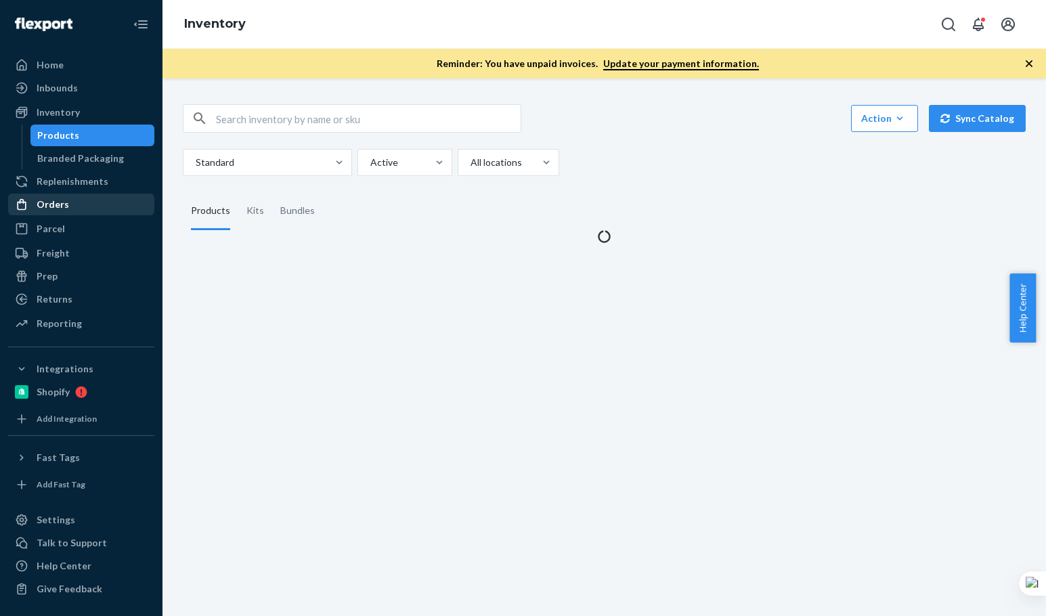
click at [88, 215] on link "Orders" at bounding box center [81, 205] width 146 height 22
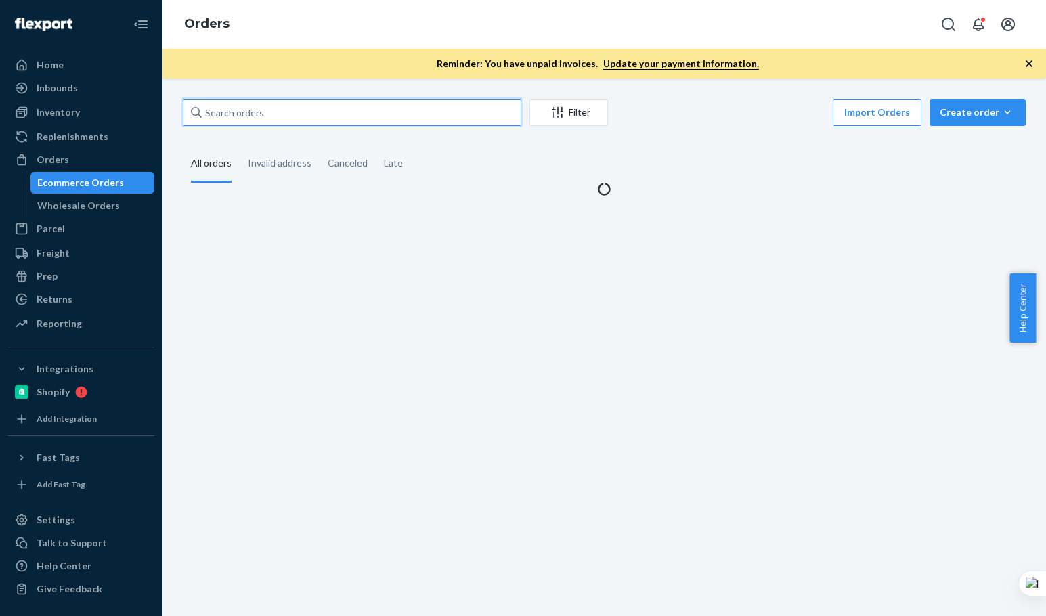
click at [295, 104] on input "text" at bounding box center [352, 112] width 339 height 27
paste input "Ajrien Ramirez"
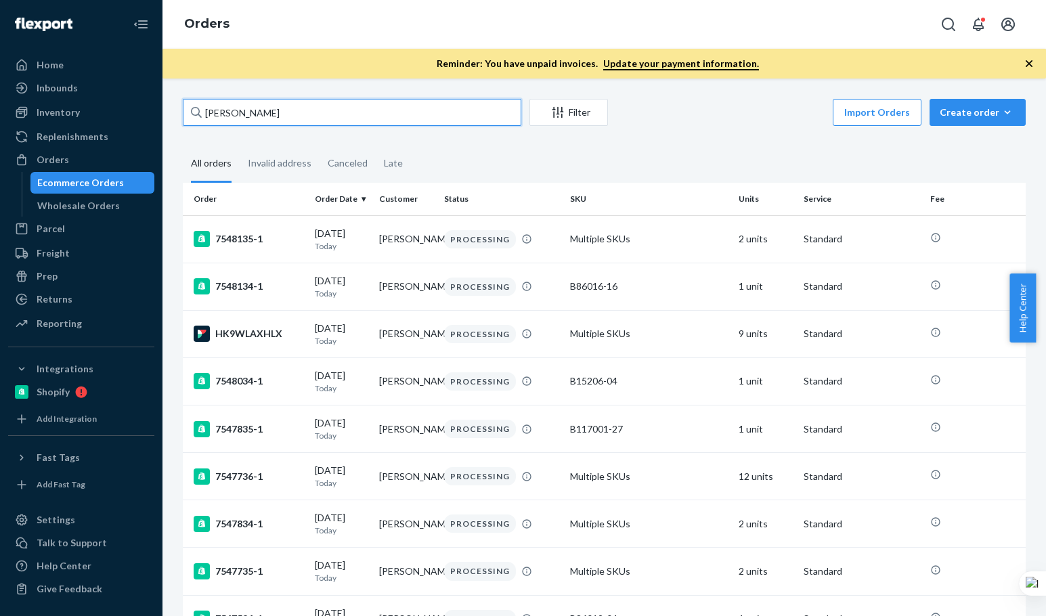
click at [293, 104] on input "Ajrien Ramirez" at bounding box center [352, 112] width 339 height 27
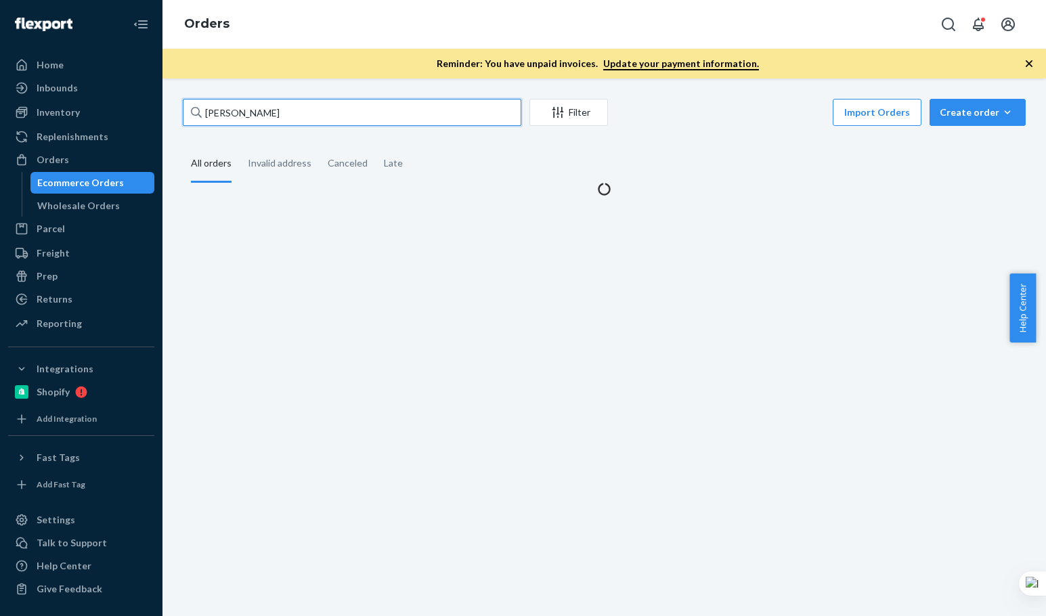
click at [293, 104] on input "Ajrien Ramirez" at bounding box center [352, 112] width 339 height 27
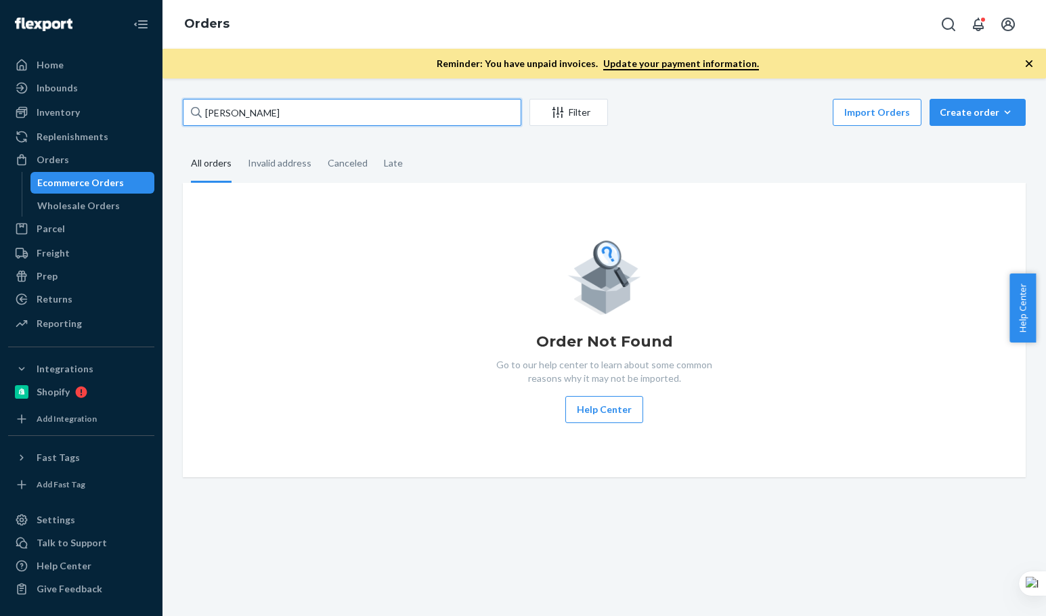
click at [293, 104] on input "Ajrien Ramirez" at bounding box center [352, 112] width 339 height 27
click at [309, 125] on input "Ajrien Ramirez" at bounding box center [352, 112] width 339 height 27
click at [310, 125] on input "Ajrien Ramirez" at bounding box center [352, 112] width 339 height 27
click at [293, 119] on input "Ajrien Ramirez" at bounding box center [352, 112] width 339 height 27
paste input "Landover Service Center Andrew Spriggs"
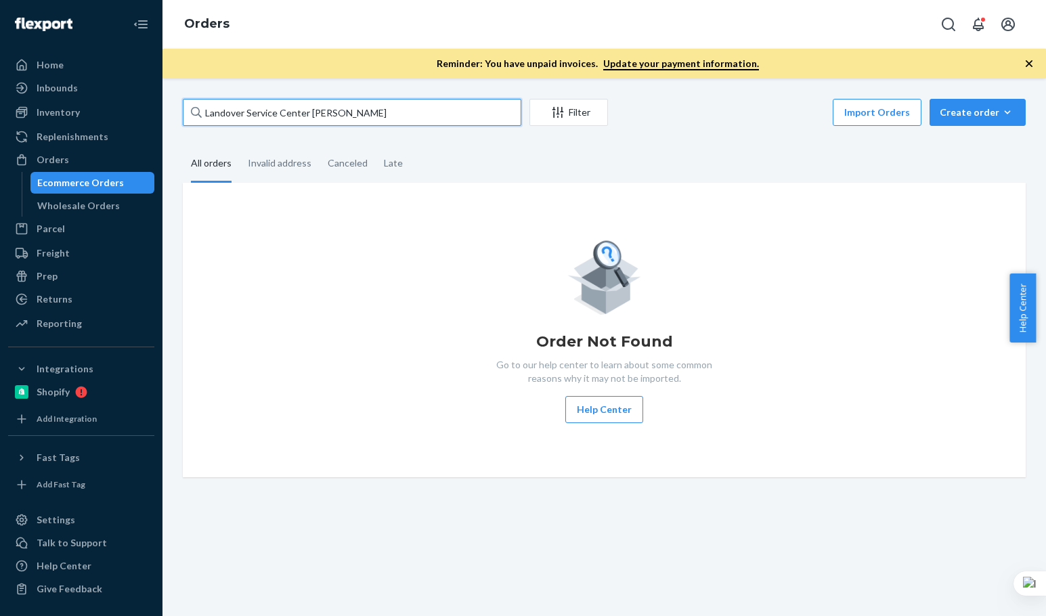
click at [293, 119] on input "Landover Service Center Andrew Spriggs" at bounding box center [352, 112] width 339 height 27
type input "Landover Service Center Andrew Spriggs"
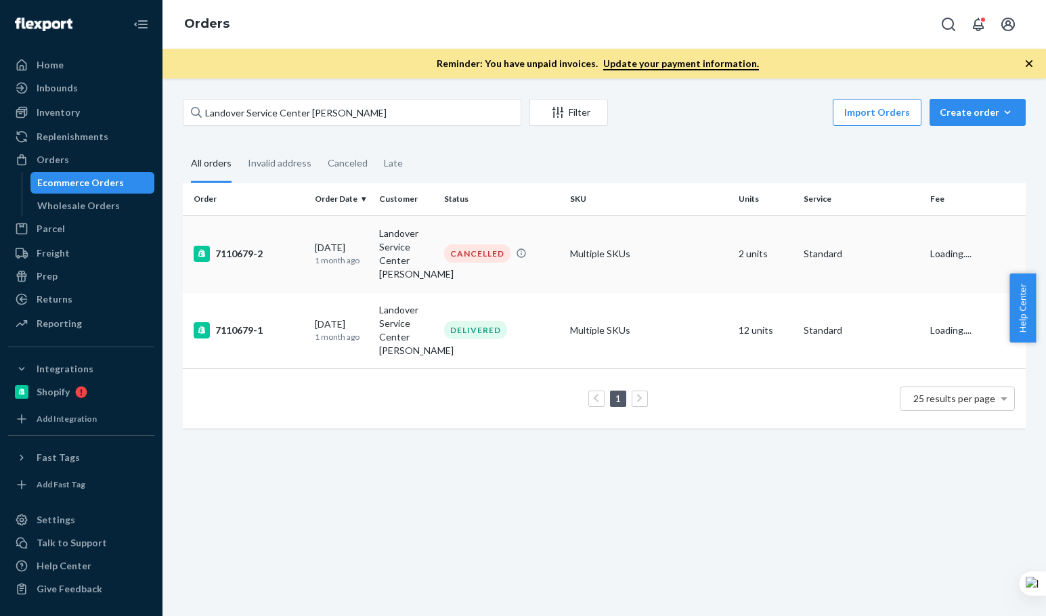
click at [311, 257] on td "07/29/2025 1 month ago" at bounding box center [342, 253] width 64 height 77
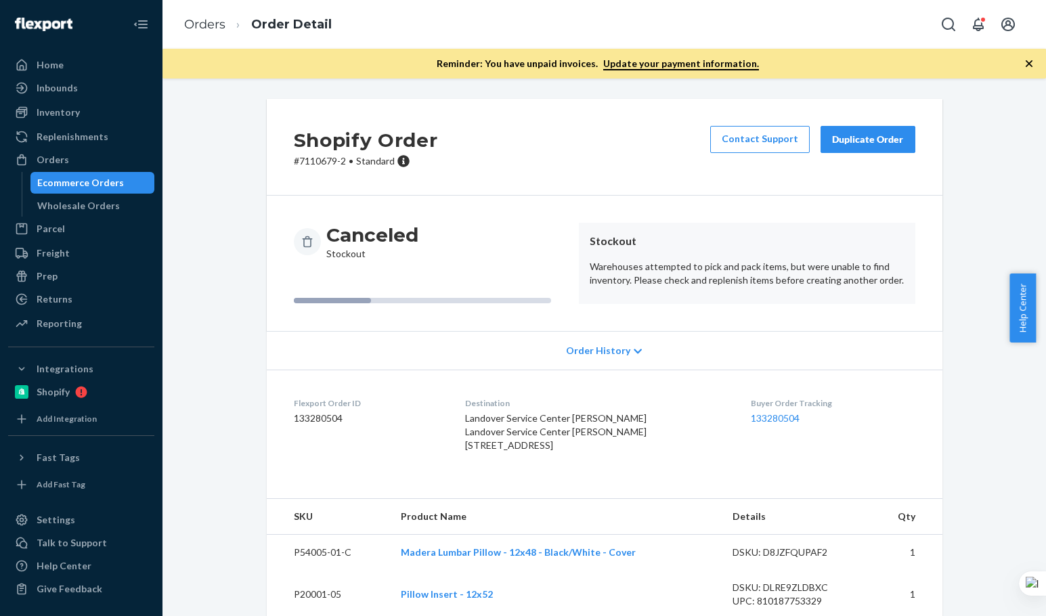
click at [1025, 62] on icon "button" at bounding box center [1030, 64] width 14 height 14
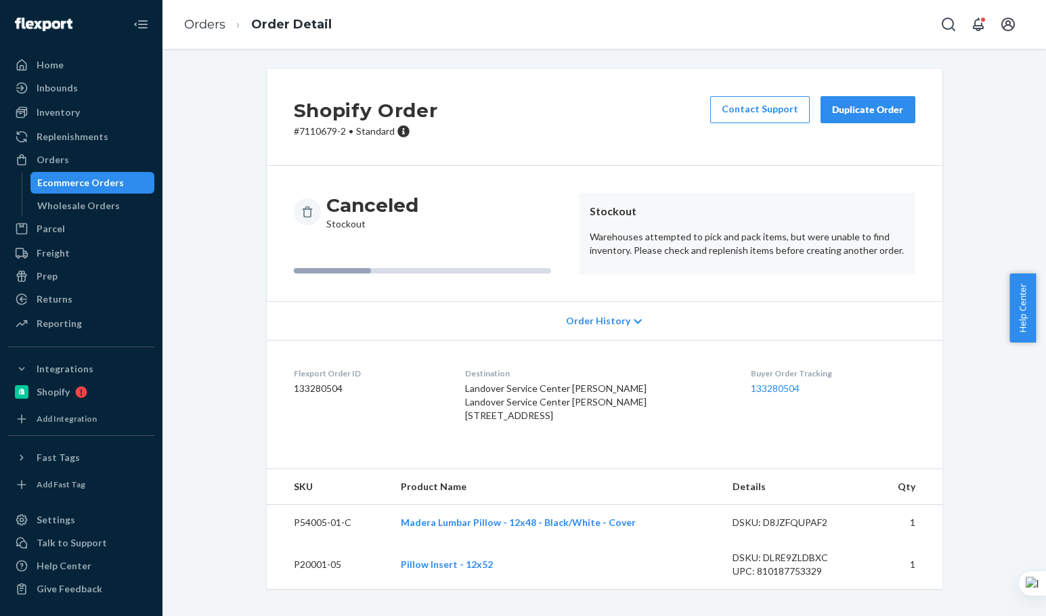
click at [949, 303] on div "Shopify Order # 7110679-2 • Standard Contact Support Duplicate Order Canceled S…" at bounding box center [605, 337] width 864 height 536
click at [879, 110] on div "Duplicate Order" at bounding box center [868, 110] width 72 height 14
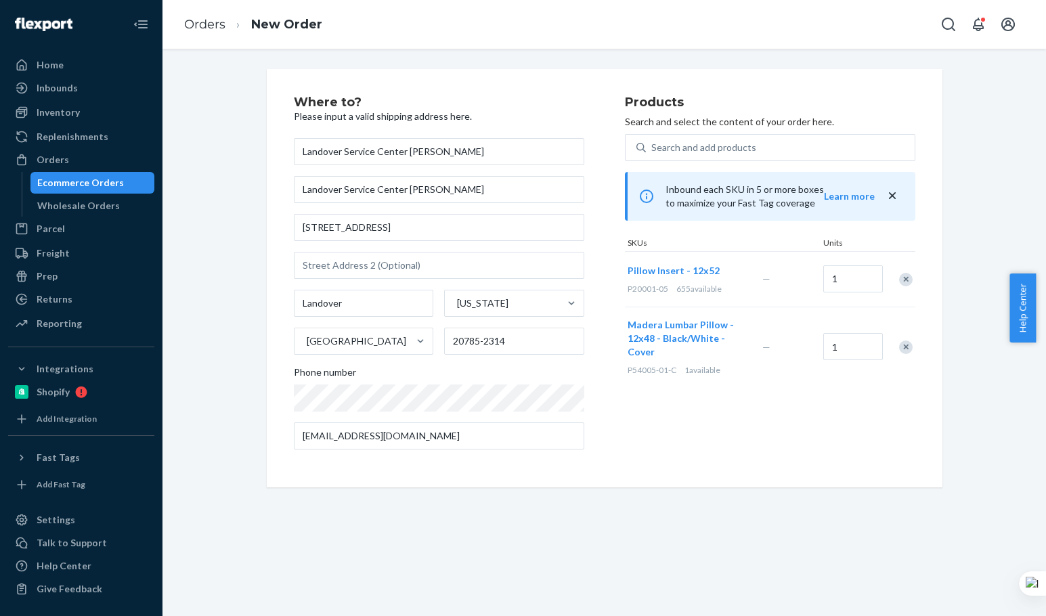
click at [828, 440] on div "Products Search and select the content of your order here. Search and add produ…" at bounding box center [770, 278] width 291 height 364
click at [731, 419] on div "Products Search and select the content of your order here. Search and add produ…" at bounding box center [770, 278] width 291 height 364
click at [738, 465] on div "Where to? Please input a valid shipping address here. Landover Service Center A…" at bounding box center [605, 278] width 676 height 419
click at [743, 442] on div "Products Search and select the content of your order here. Search and add produ…" at bounding box center [770, 278] width 291 height 364
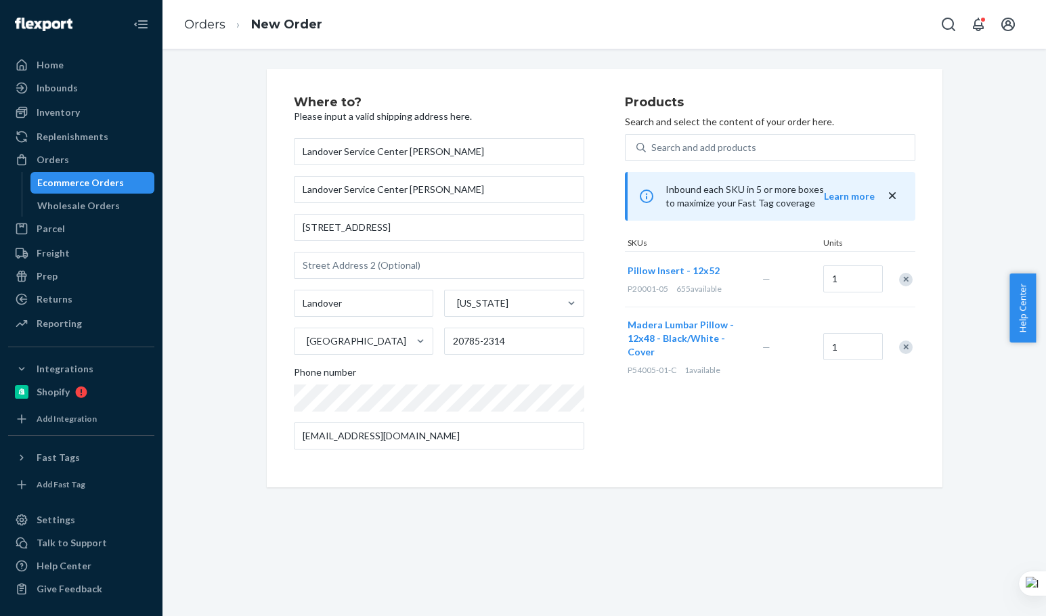
click at [743, 442] on div "Products Search and select the content of your order here. Search and add produ…" at bounding box center [770, 278] width 291 height 364
click at [782, 438] on div "Products Search and select the content of your order here. Search and add produ…" at bounding box center [770, 278] width 291 height 364
click at [376, 232] on input "3901 Ironwood Pl" at bounding box center [439, 227] width 291 height 27
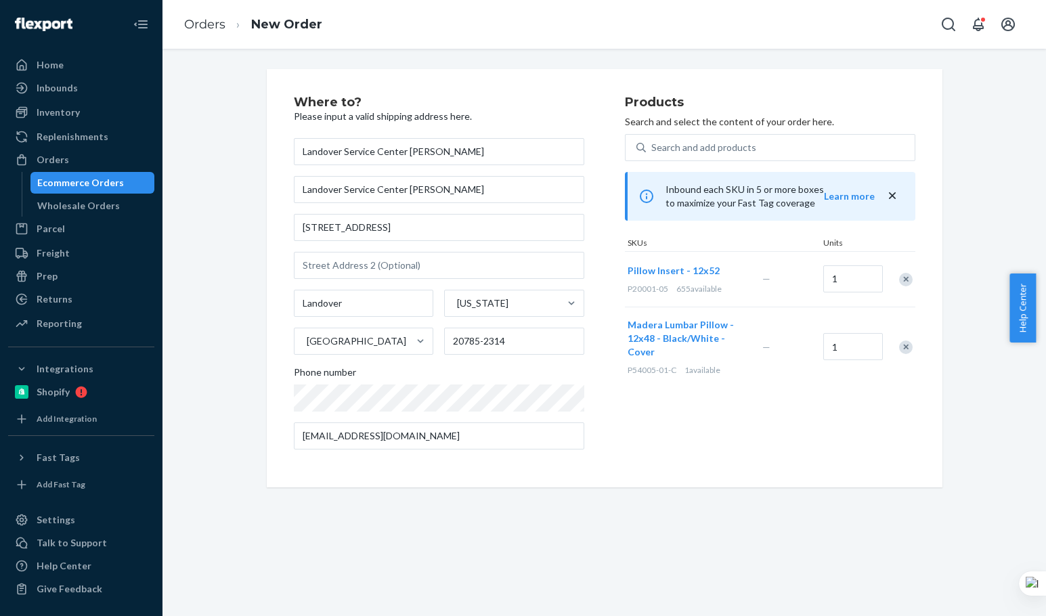
click at [707, 418] on div "Products Search and select the content of your order here. Search and add produ…" at bounding box center [770, 278] width 291 height 364
click at [708, 418] on div "Products Search and select the content of your order here. Search and add produ…" at bounding box center [770, 278] width 291 height 364
click at [702, 457] on div "Products Search and select the content of your order here. Search and add produ…" at bounding box center [770, 278] width 291 height 364
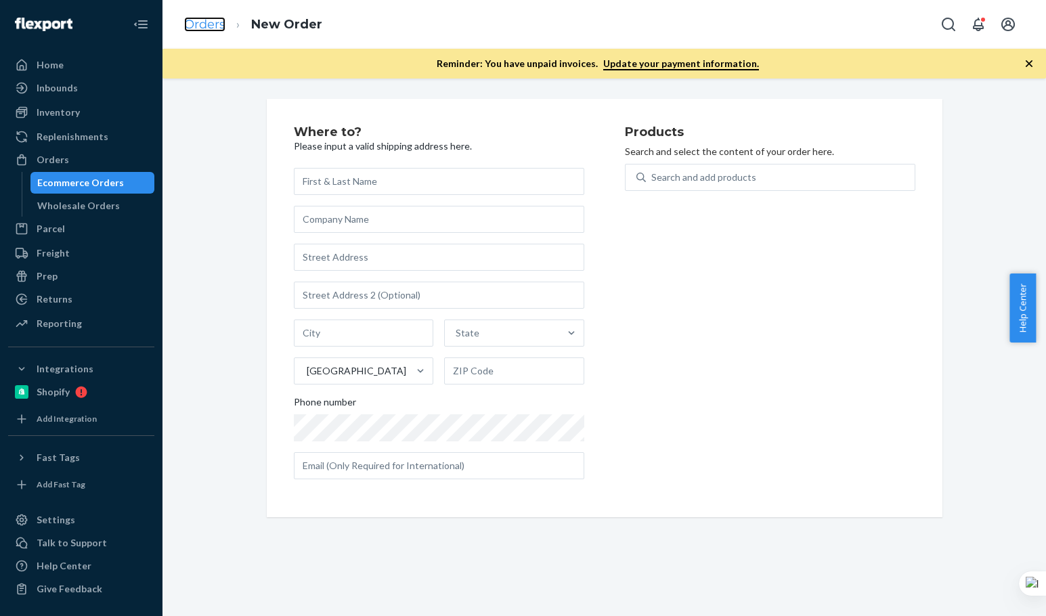
click at [211, 27] on link "Orders" at bounding box center [204, 24] width 41 height 15
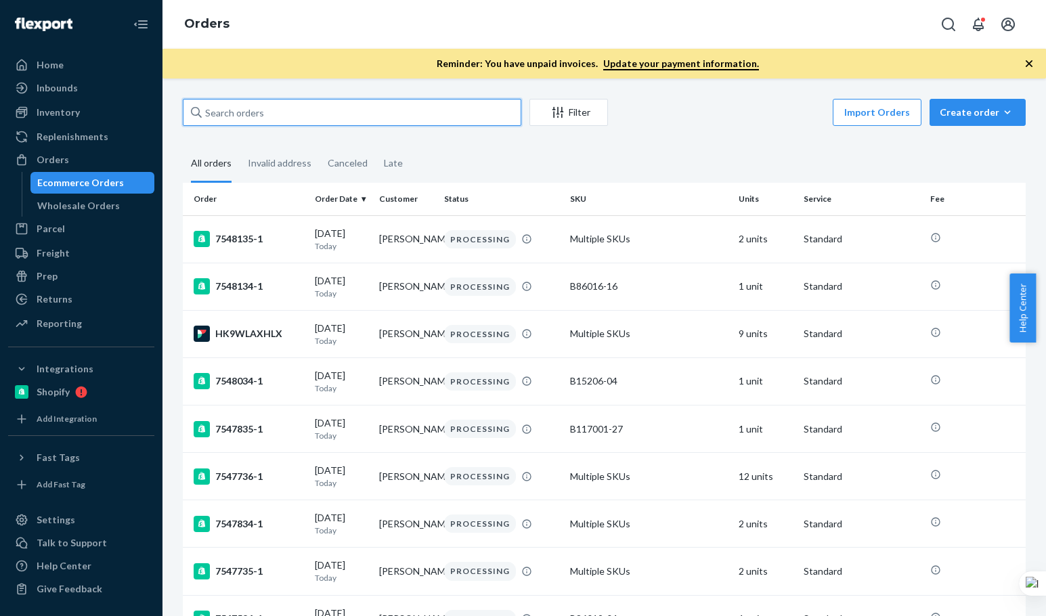
click at [305, 116] on input "text" at bounding box center [352, 112] width 339 height 27
paste input "Landover Service Center [PERSON_NAME]"
click at [305, 118] on input "Landover Service Center [PERSON_NAME]" at bounding box center [352, 112] width 339 height 27
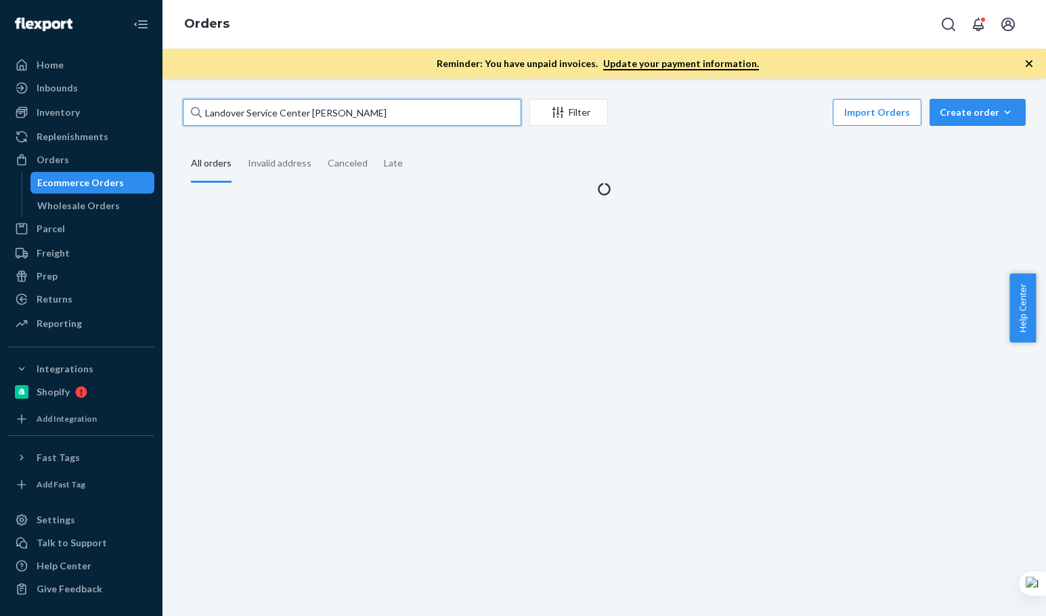
click at [305, 119] on input "Landover Service Center [PERSON_NAME]" at bounding box center [352, 112] width 339 height 27
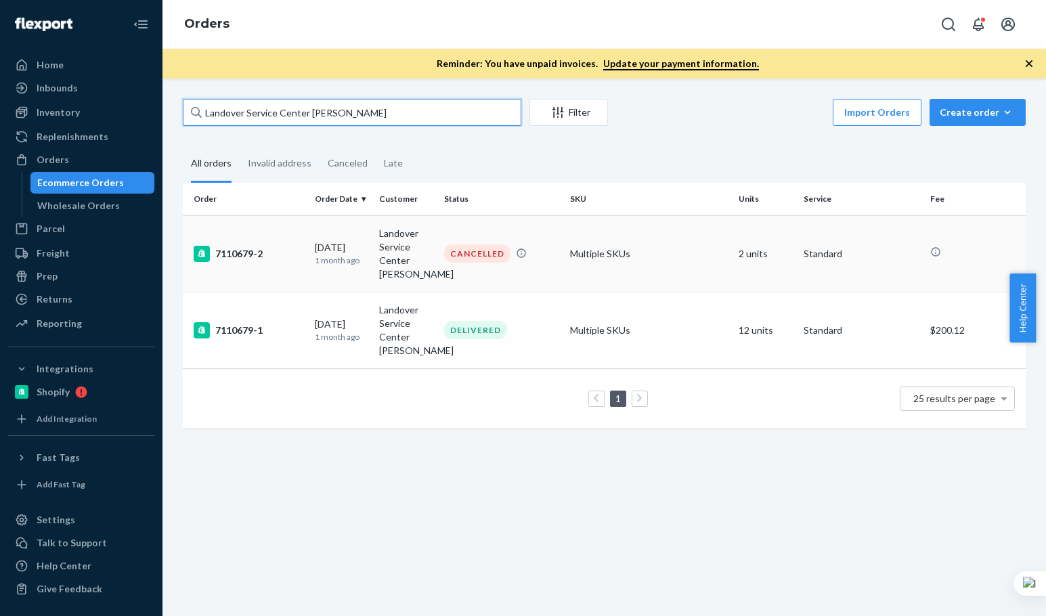
type input "Landover Service Center [PERSON_NAME]"
click at [264, 261] on div "7110679-2" at bounding box center [249, 254] width 110 height 16
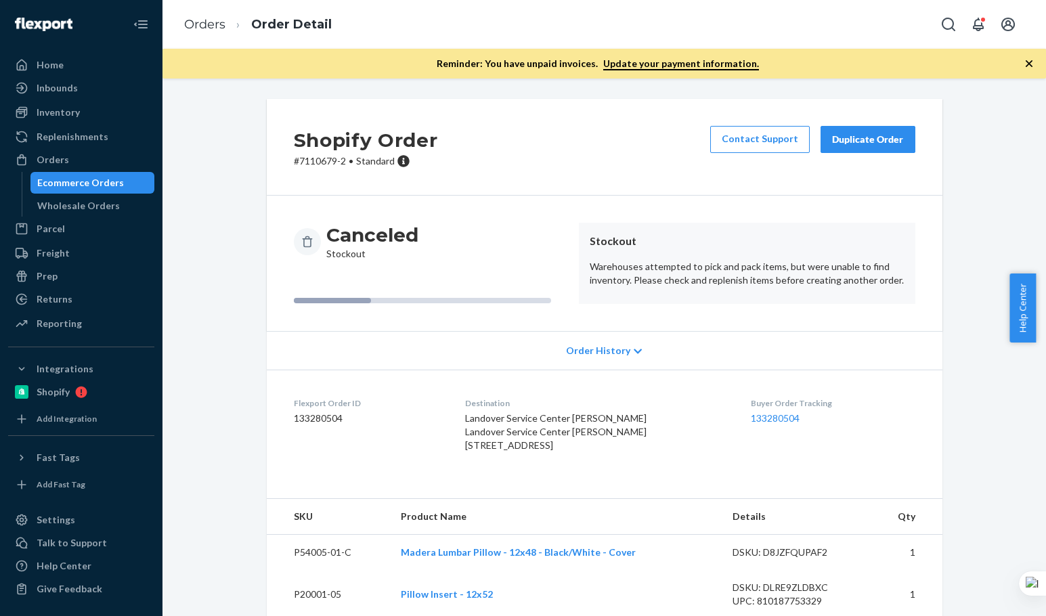
click at [966, 476] on div "Shopify Order # 7110679-2 • Standard Contact Support Duplicate Order Canceled S…" at bounding box center [605, 367] width 864 height 536
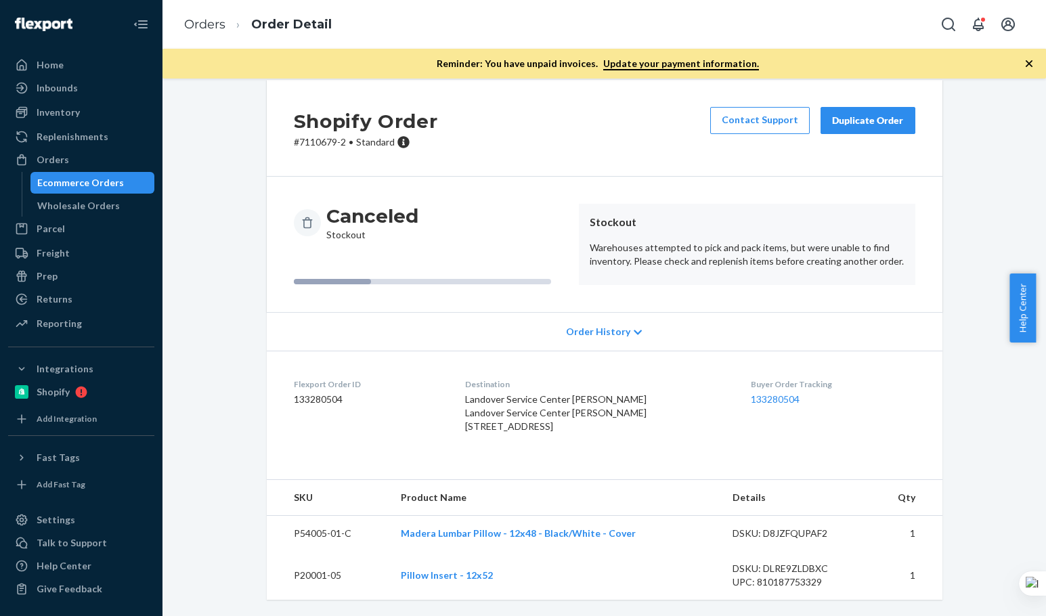
click at [987, 408] on div "Shopify Order # 7110679-2 • Standard Contact Support Duplicate Order Canceled S…" at bounding box center [605, 348] width 864 height 536
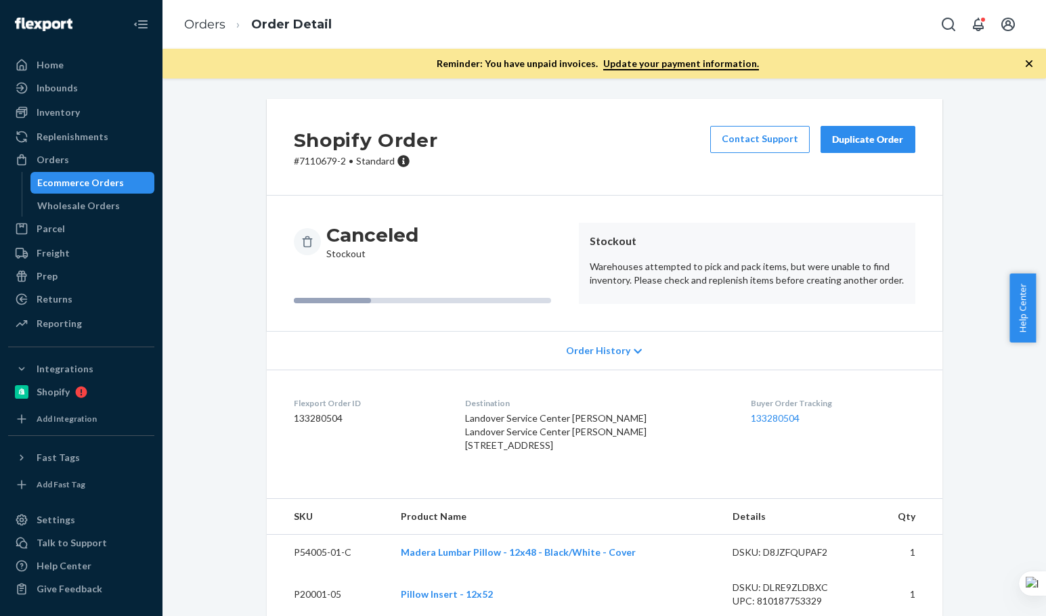
click at [872, 127] on button "Duplicate Order" at bounding box center [868, 139] width 95 height 27
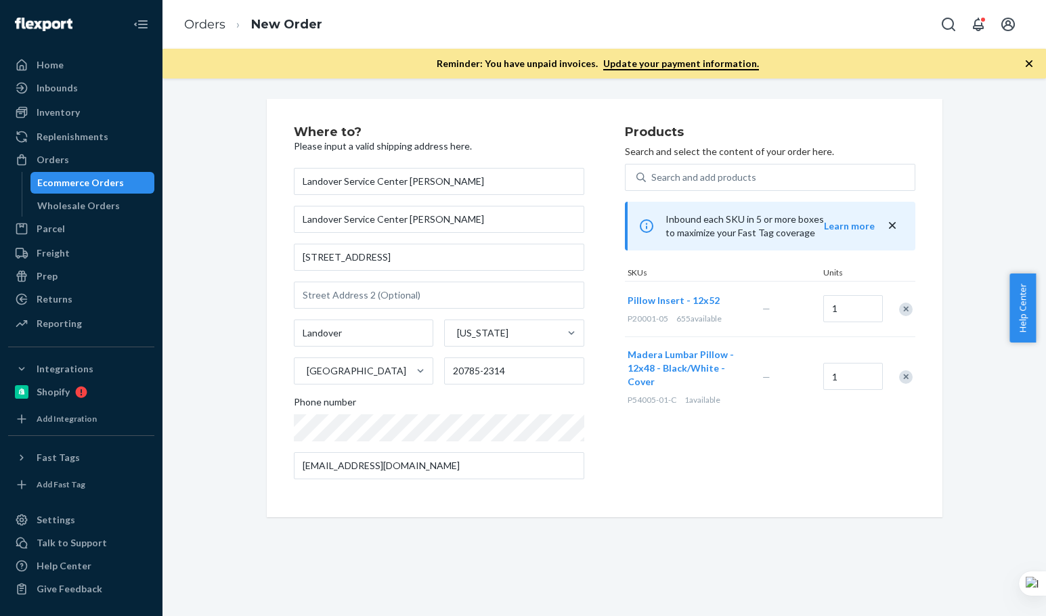
drag, startPoint x: 788, startPoint y: 471, endPoint x: 799, endPoint y: 434, distance: 38.0
click at [788, 466] on div "Products Search and select the content of your order here. Search and add produ…" at bounding box center [770, 308] width 291 height 364
click at [843, 307] on input "1" at bounding box center [854, 308] width 60 height 27
click at [846, 307] on input "1" at bounding box center [854, 308] width 60 height 27
click at [765, 315] on div "Pillow Insert - 12x52 P20001-05 655 available — 1" at bounding box center [770, 309] width 291 height 56
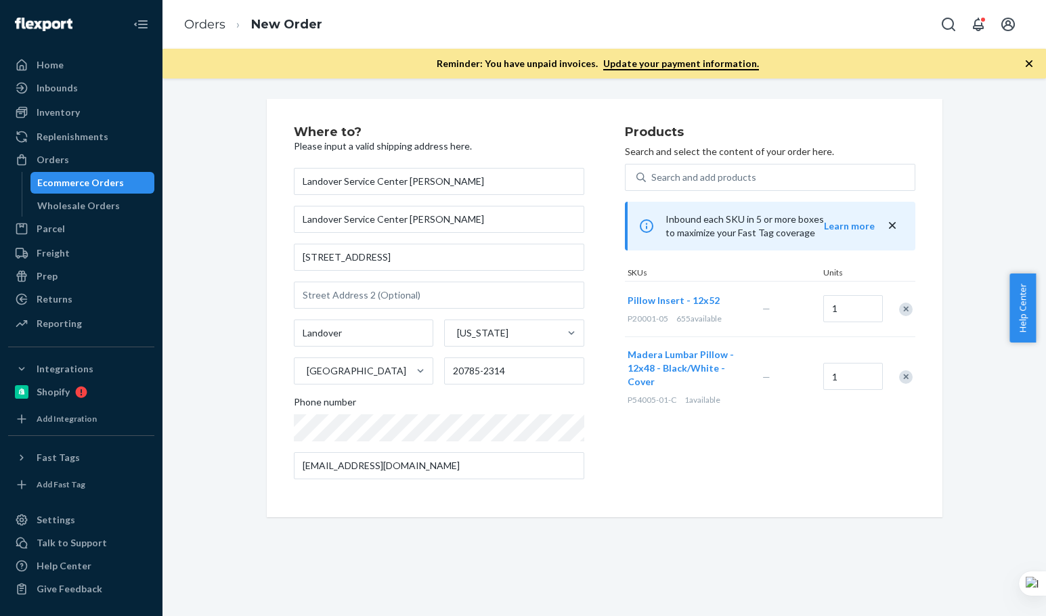
click at [827, 444] on div "Products Search and select the content of your order here. Search and add produ…" at bounding box center [770, 308] width 291 height 364
click at [863, 442] on div "Products Search and select the content of your order here. Search and add produ…" at bounding box center [770, 308] width 291 height 364
click at [845, 373] on input "1" at bounding box center [854, 376] width 60 height 27
click at [857, 378] on input "0" at bounding box center [854, 376] width 60 height 27
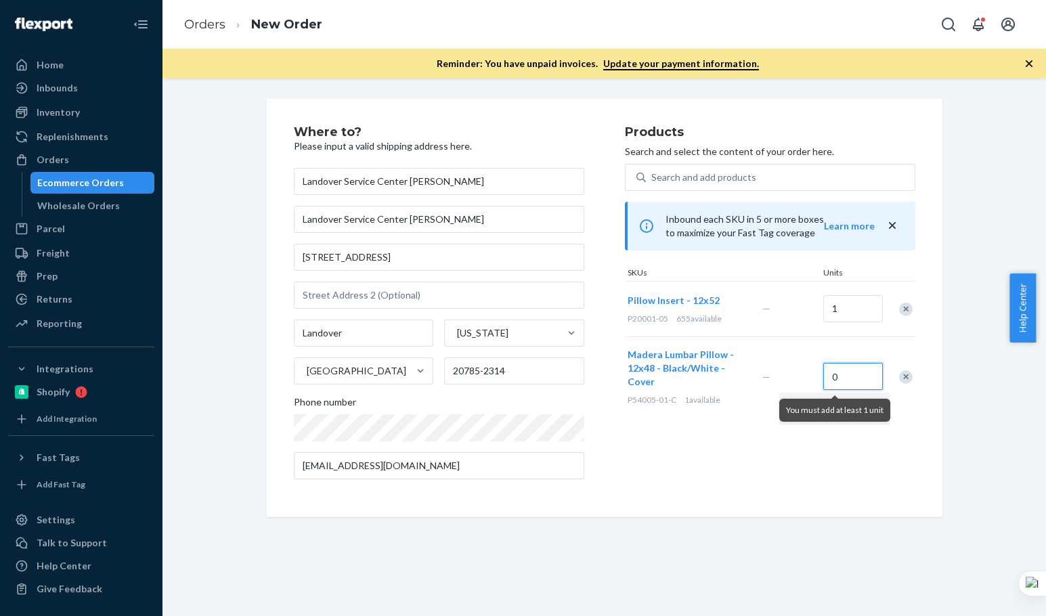
drag, startPoint x: 811, startPoint y: 385, endPoint x: 725, endPoint y: 401, distance: 88.2
click at [727, 400] on div "Madera Lumbar Pillow - 12x48 - Black/White - Cover P54005-01-C 1 available — 0" at bounding box center [770, 377] width 291 height 80
type input "1"
click at [817, 514] on div "Where to? Please input a valid shipping address here. Landover Service Center […" at bounding box center [605, 308] width 676 height 419
click at [832, 472] on div "Products Search and select the content of your order here. Search and add produ…" at bounding box center [770, 308] width 291 height 364
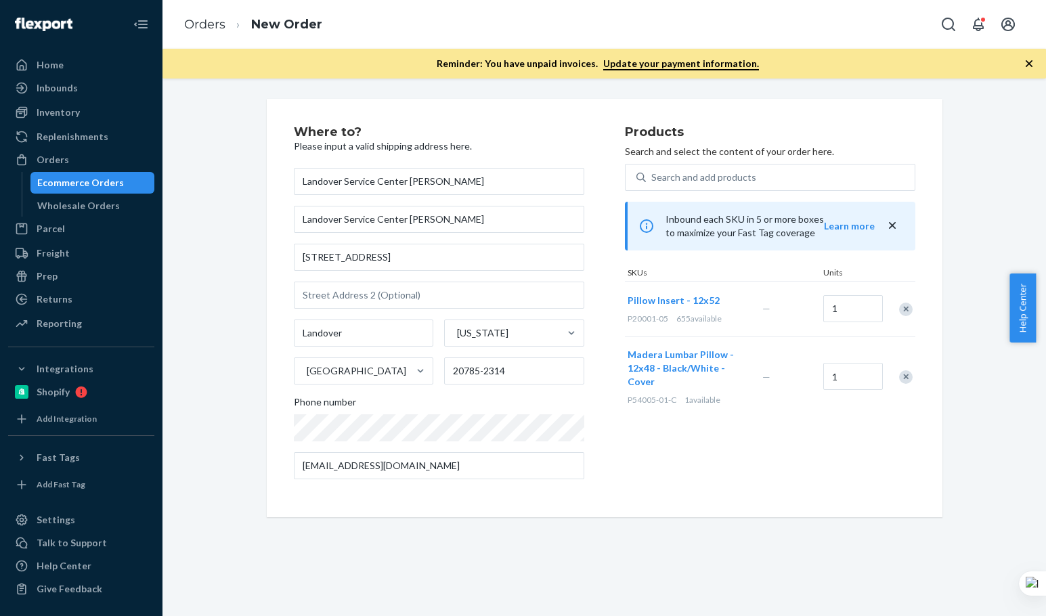
click at [823, 467] on div "Products Search and select the content of your order here. Search and add produ…" at bounding box center [770, 308] width 291 height 364
click at [824, 467] on div "Products Search and select the content of your order here. Search and add produ…" at bounding box center [770, 308] width 291 height 364
click at [232, 302] on div "Where to? Please input a valid shipping address here. Landover Service Center […" at bounding box center [605, 308] width 864 height 419
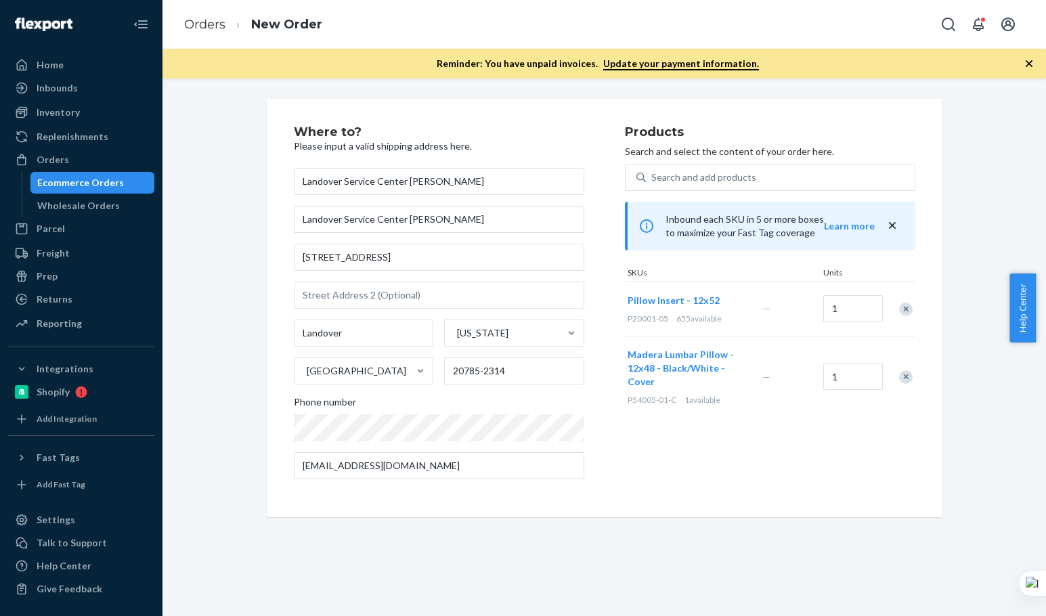
click at [246, 293] on div "Where to? Please input a valid shipping address here. Landover Service Center […" at bounding box center [605, 308] width 864 height 419
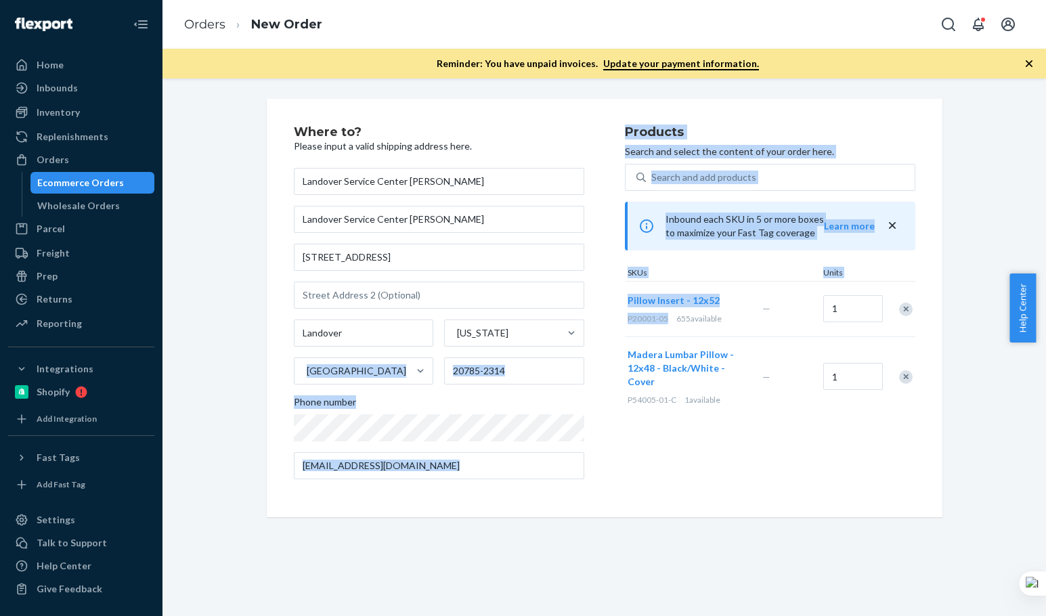
drag, startPoint x: 612, startPoint y: 316, endPoint x: 664, endPoint y: 317, distance: 52.8
click at [664, 317] on div "Where to? Please input a valid shipping address here. Landover Service Center […" at bounding box center [605, 308] width 622 height 364
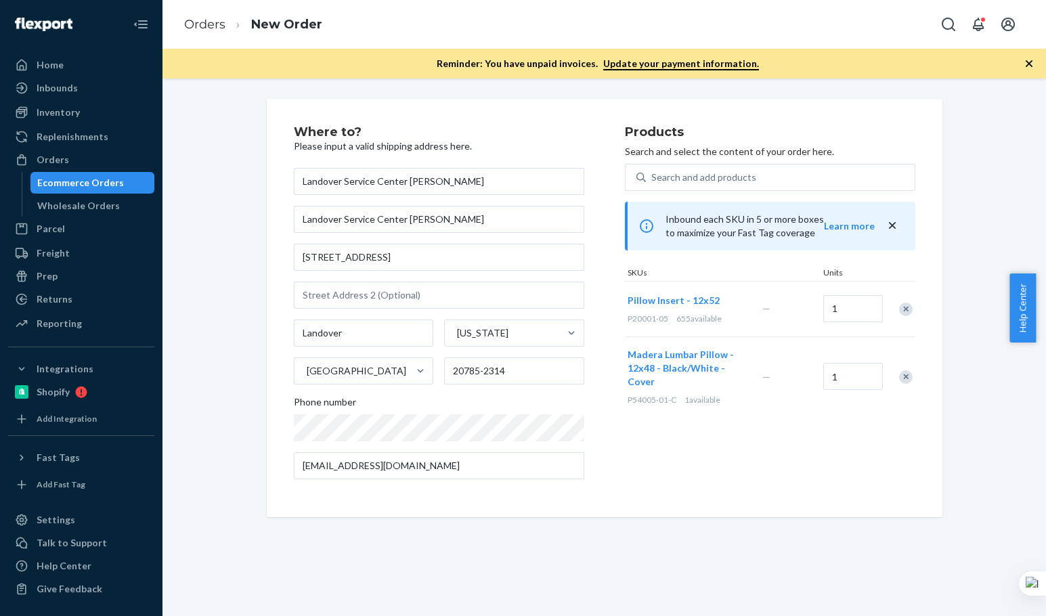
click at [664, 317] on div "P20001-05 655 available" at bounding box center [692, 319] width 129 height 12
drag, startPoint x: 664, startPoint y: 317, endPoint x: 622, endPoint y: 319, distance: 42.0
click at [628, 319] on div "P20001-05 655 available" at bounding box center [692, 319] width 129 height 12
copy span "P20001-05"
click at [727, 181] on div "Search and add products" at bounding box center [704, 178] width 105 height 14
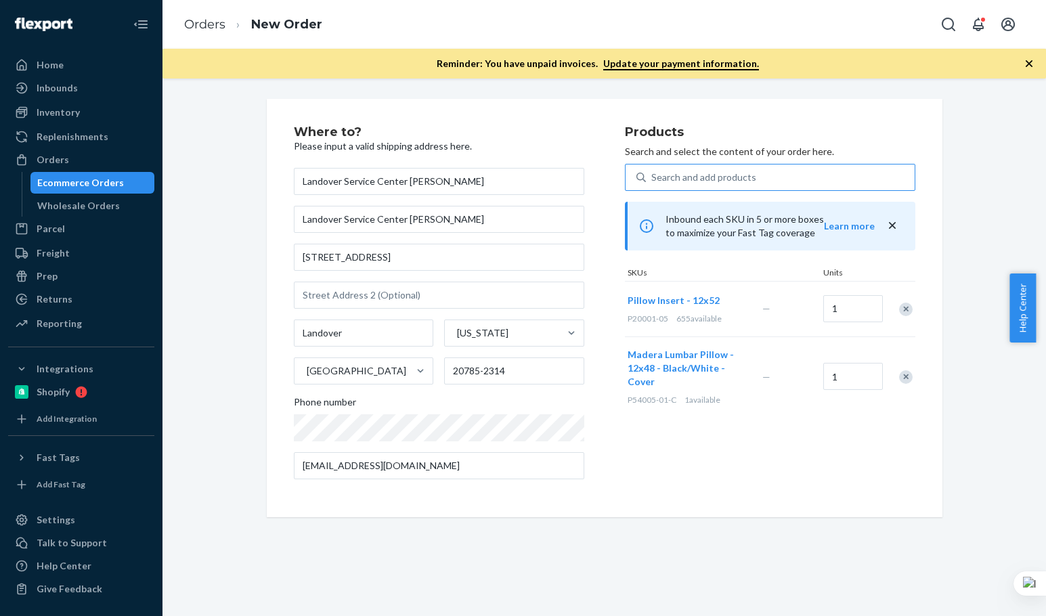
click at [653, 181] on input "Search and add products" at bounding box center [652, 178] width 1 height 14
paste input "P20001-05"
type input "P20001-05"
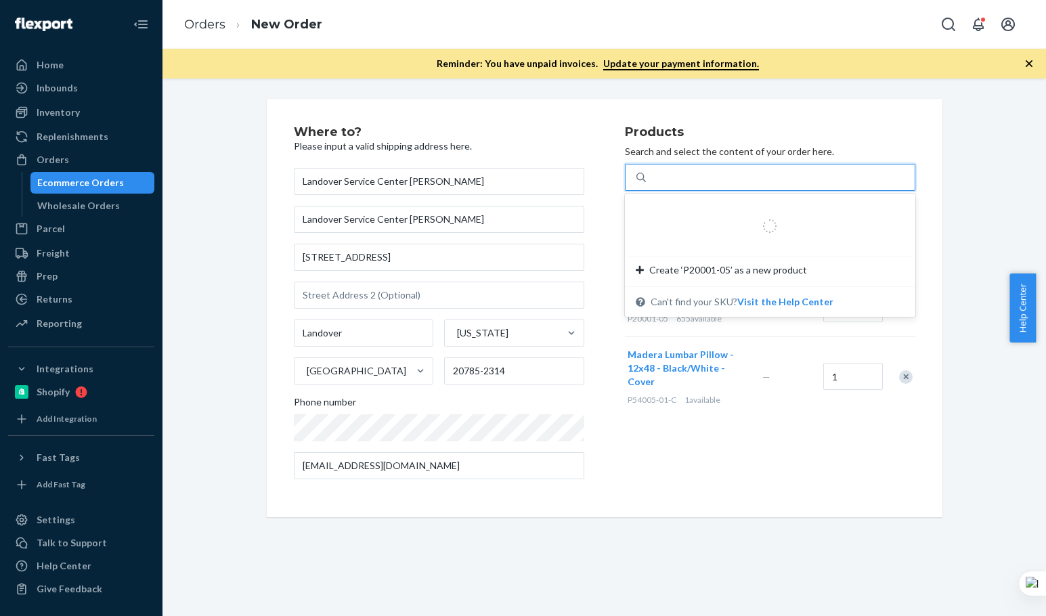
click at [729, 180] on div "P20001-05" at bounding box center [780, 177] width 269 height 24
click at [700, 180] on input "0 results available for search term P20001-05. Use Up and Down to choose option…" at bounding box center [676, 178] width 49 height 14
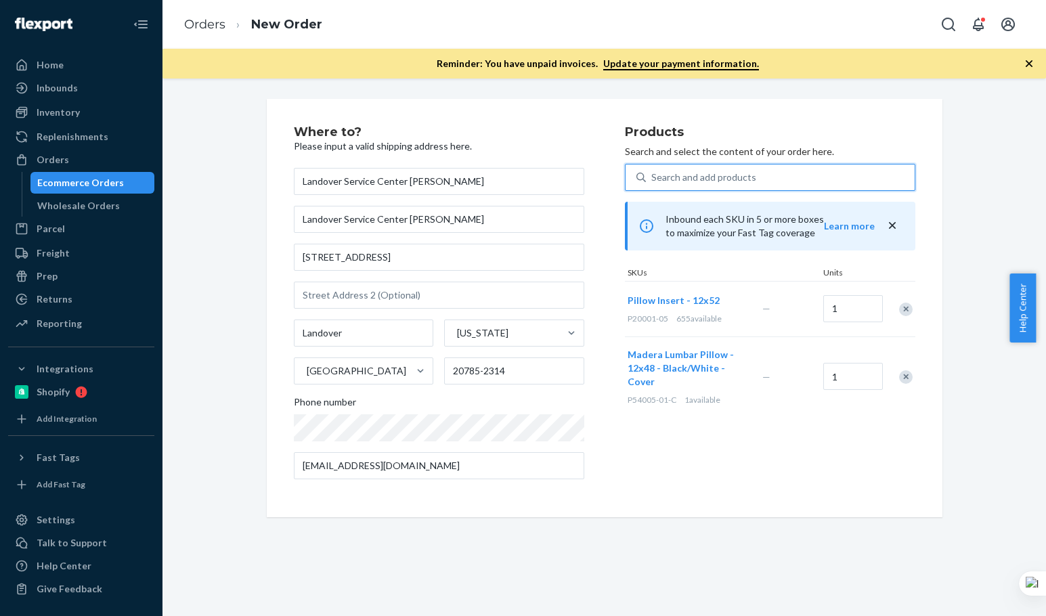
click at [729, 180] on div "Search and add products" at bounding box center [704, 178] width 105 height 14
click at [653, 180] on input "0 results available. Select is focused ,type to refine list, press Down to open…" at bounding box center [652, 178] width 1 height 14
paste input "P20001-05"
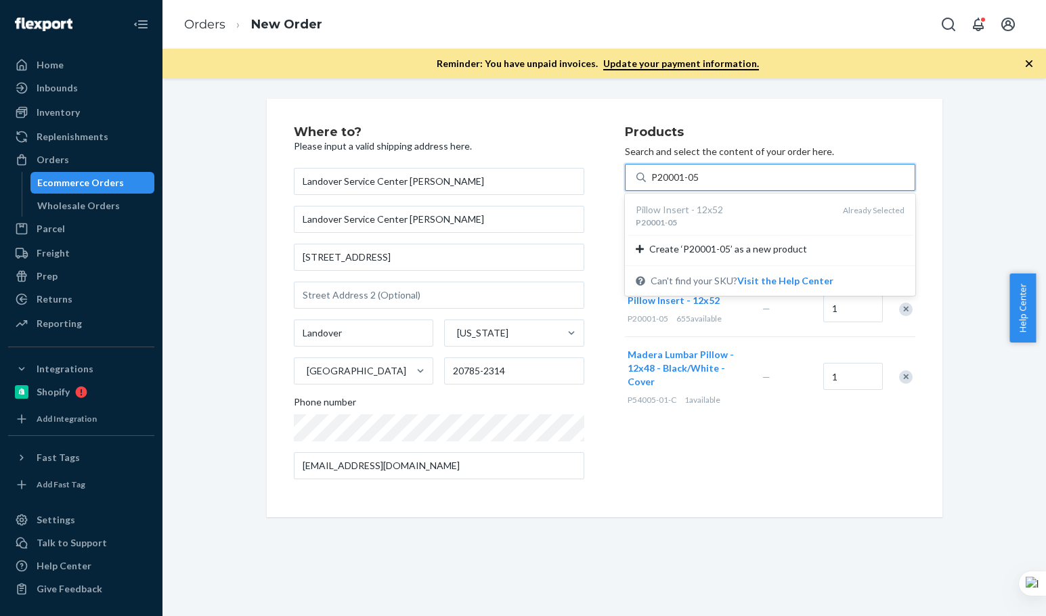
type input "P20001-05"
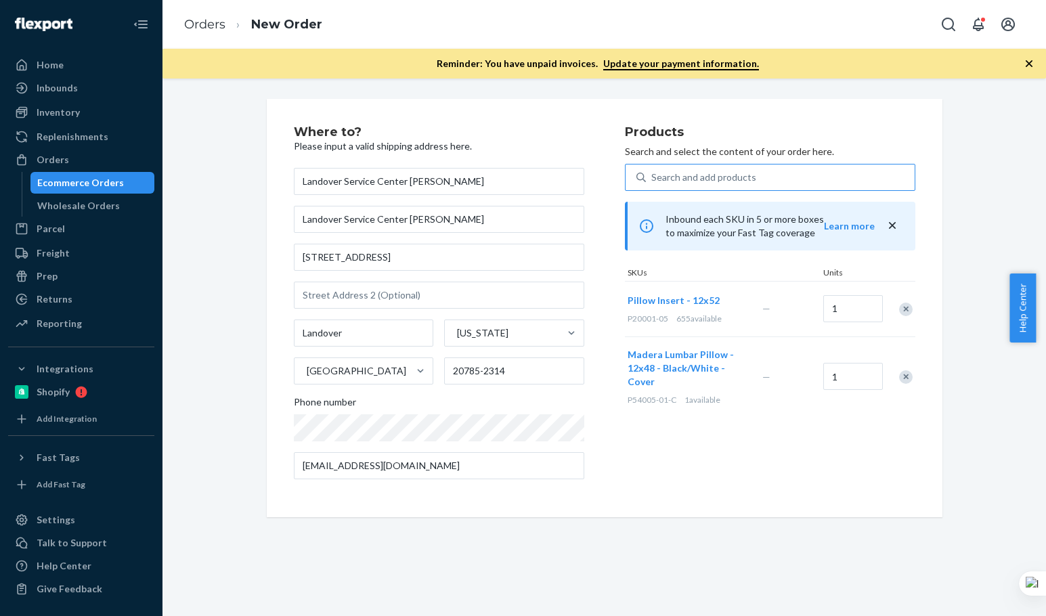
click at [736, 450] on div "Products Search and select the content of your order here. Search and add produ…" at bounding box center [770, 308] width 291 height 364
click at [899, 304] on div "Remove Item" at bounding box center [906, 310] width 14 height 14
click at [761, 187] on div "Search and add products" at bounding box center [780, 177] width 269 height 24
click at [653, 184] on input "Search and add products" at bounding box center [652, 178] width 1 height 14
paste input "P20001-05"
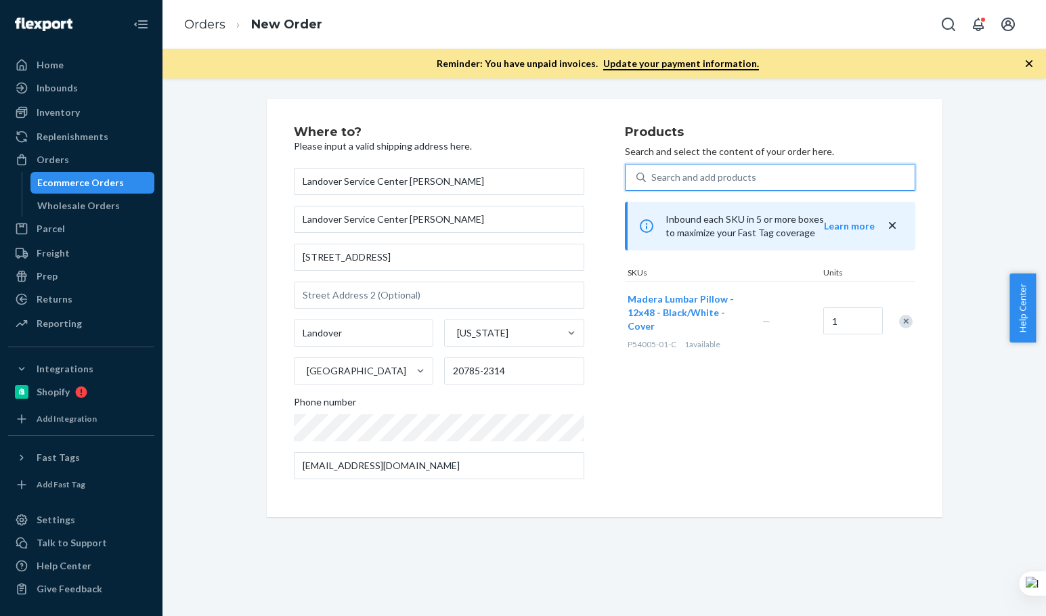
type input "P20001-05"
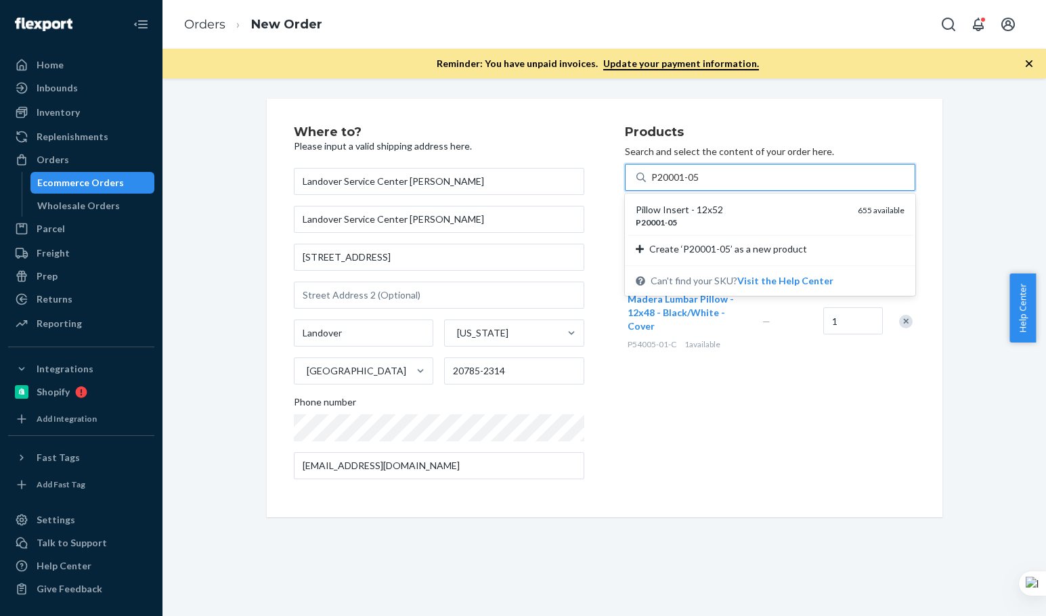
click at [732, 222] on div "P20001 - 05" at bounding box center [741, 223] width 211 height 12
click at [700, 184] on input "P20001-05" at bounding box center [676, 178] width 49 height 14
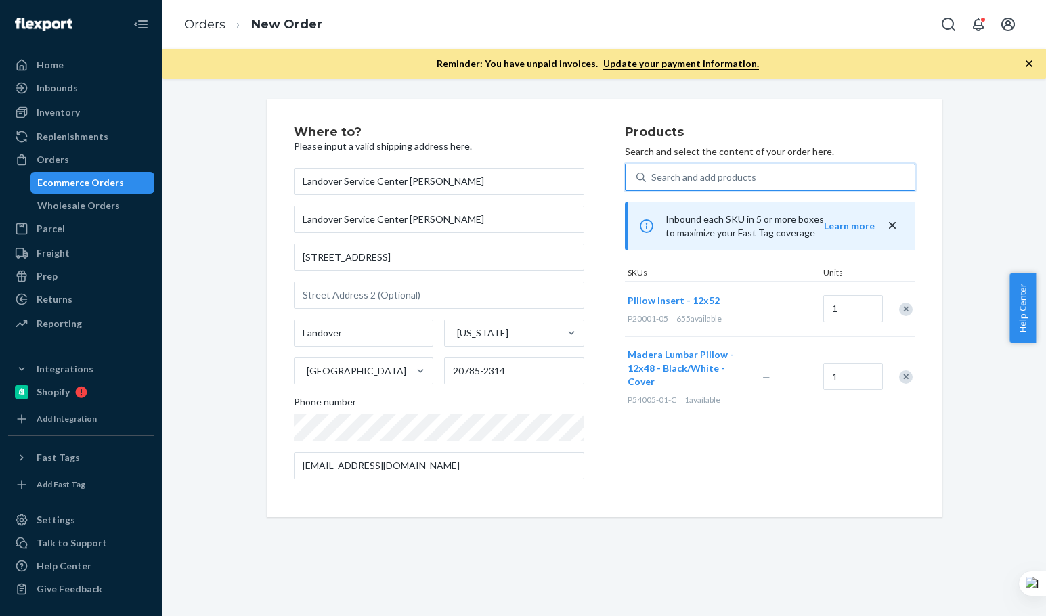
click at [763, 454] on div "Products Search and select the content of your order here. 0 results available.…" at bounding box center [770, 308] width 291 height 364
click at [771, 450] on div "Products Search and select the content of your order here. Search and add produ…" at bounding box center [770, 308] width 291 height 364
click at [742, 536] on div "Where to? Please input a valid shipping address here. Landover Service Center […" at bounding box center [605, 348] width 884 height 538
click at [935, 517] on div "Where to? Please input a valid shipping address here. Landover Service Center […" at bounding box center [605, 308] width 676 height 419
click at [939, 517] on div "Where to? Please input a valid shipping address here. Landover Service Center […" at bounding box center [605, 308] width 696 height 419
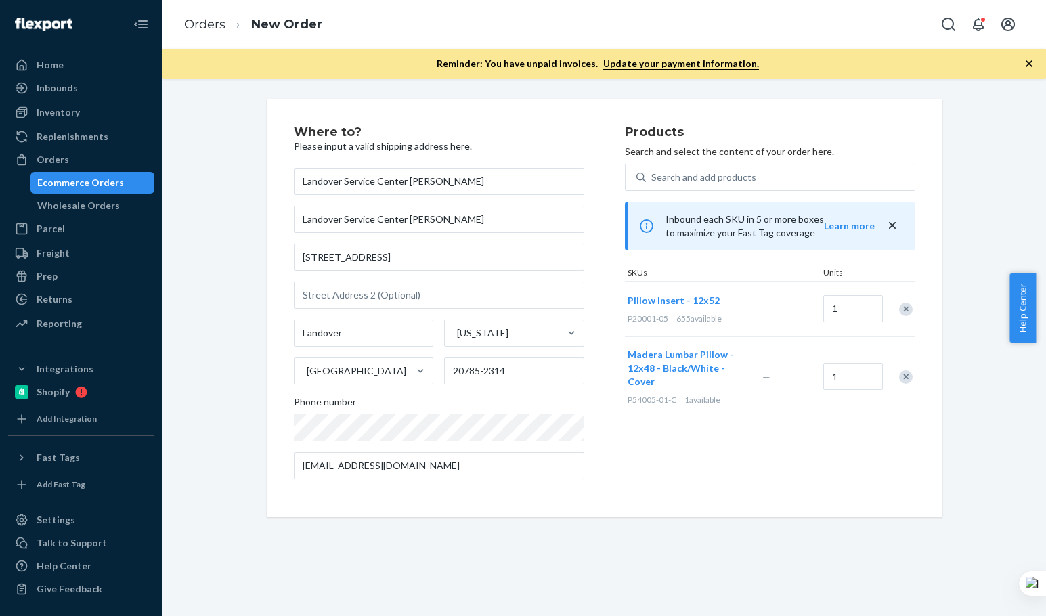
click at [939, 517] on div "Where to? Please input a valid shipping address here. Landover Service Center […" at bounding box center [605, 308] width 696 height 419
click at [807, 467] on div "Products Search and select the content of your order here. Search and add produ…" at bounding box center [770, 308] width 291 height 364
click at [793, 469] on div "Products Search and select the content of your order here. Search and add produ…" at bounding box center [770, 308] width 291 height 364
click at [215, 20] on link "Orders" at bounding box center [204, 24] width 41 height 15
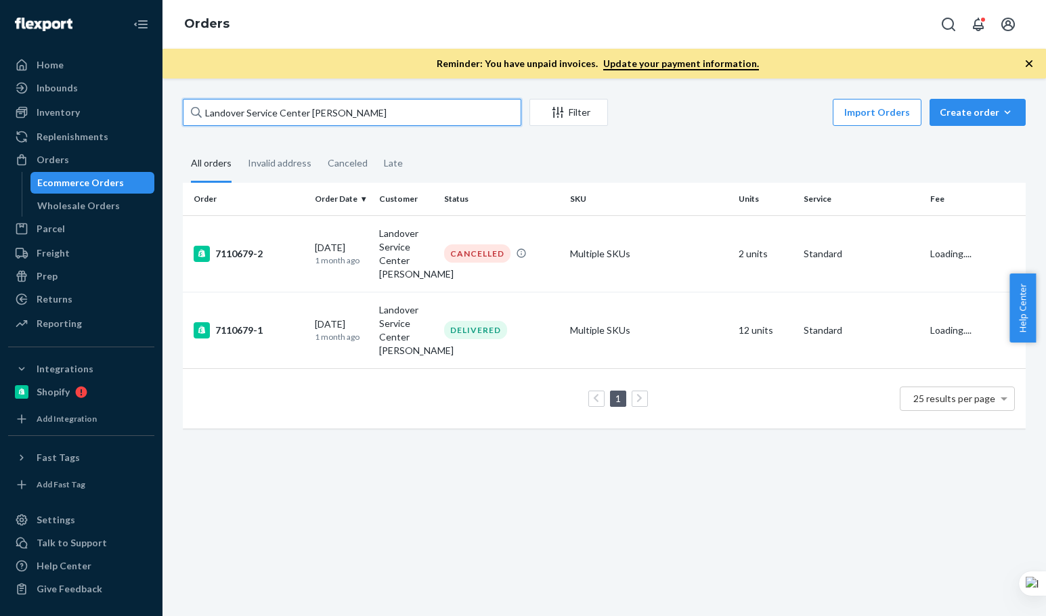
click at [280, 114] on input "Landover Service Center Andrew Spriggs" at bounding box center [352, 112] width 339 height 27
paste input "Michelle Brescia"
click at [280, 114] on input "Michelle Brescia" at bounding box center [352, 112] width 339 height 27
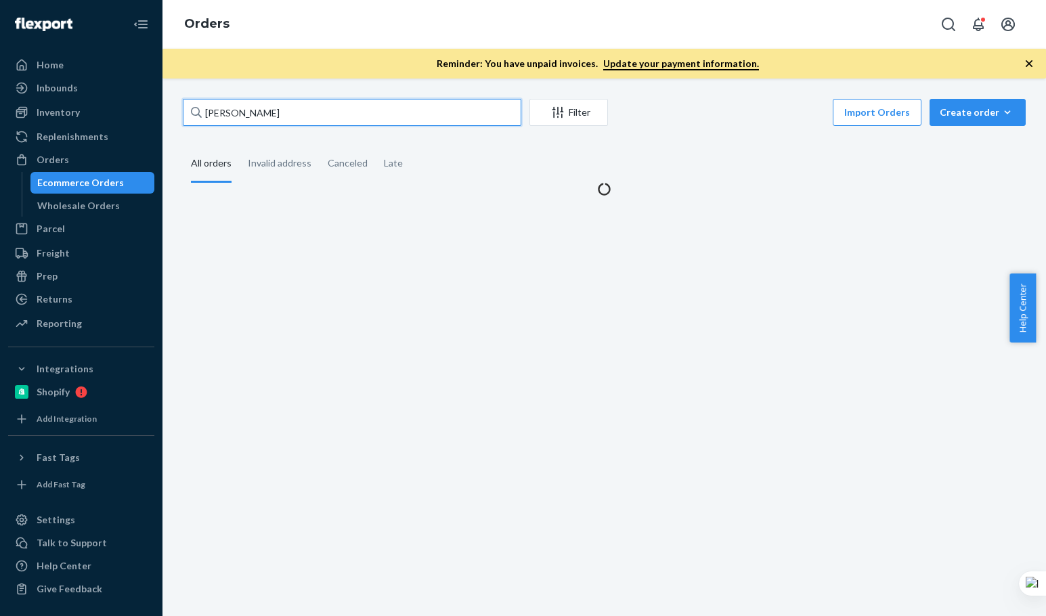
click at [280, 114] on input "Michelle Brescia" at bounding box center [352, 112] width 339 height 27
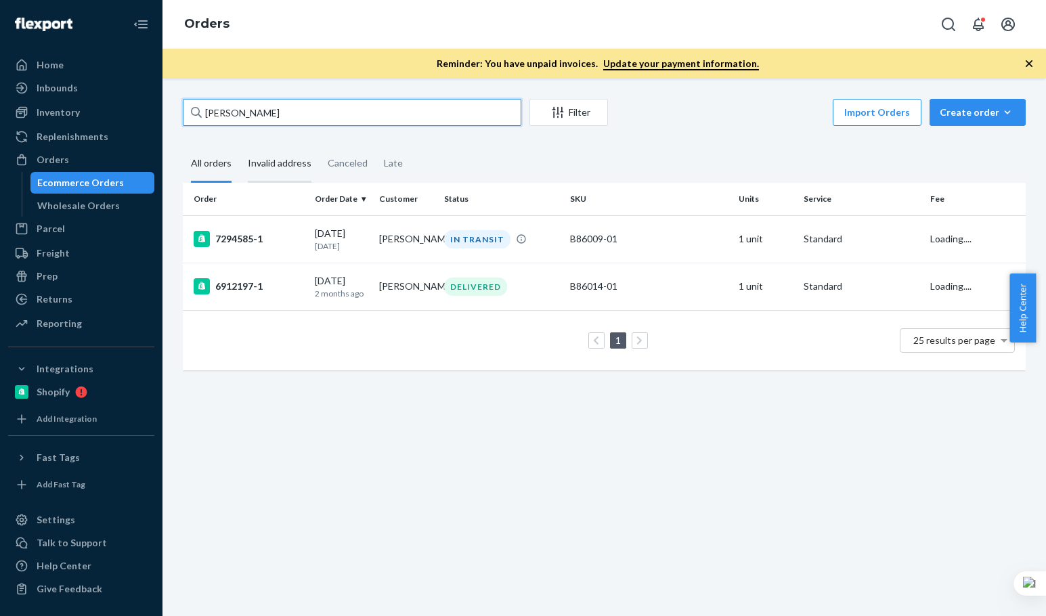
type input "Michelle Brescia"
click at [253, 249] on td "7294585-1" at bounding box center [246, 238] width 127 height 47
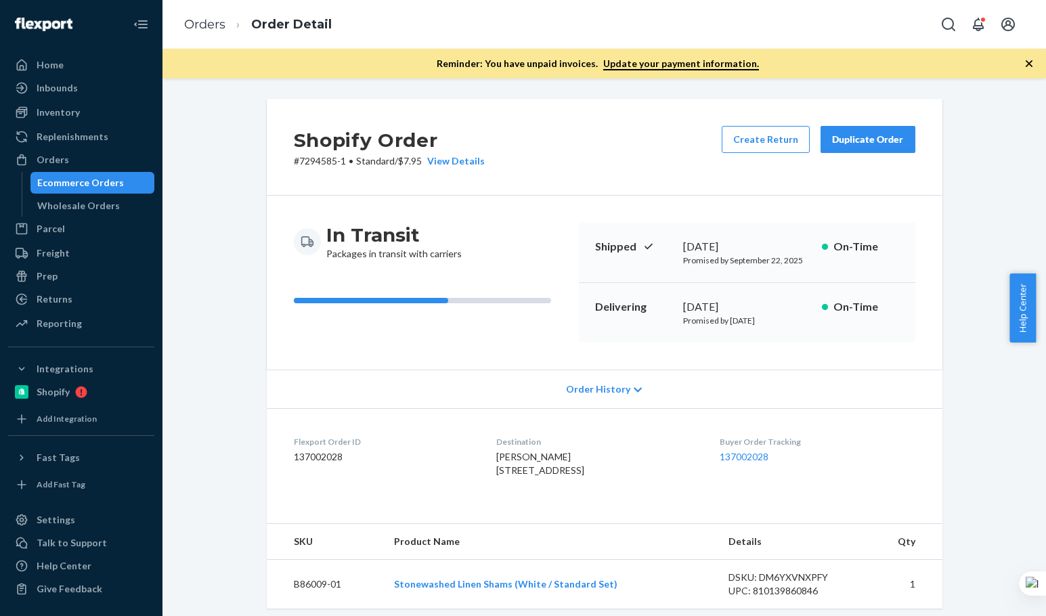
drag, startPoint x: 471, startPoint y: 468, endPoint x: 629, endPoint y: 480, distance: 158.3
click at [629, 480] on dl "Flexport Order ID 137002028 Destination Michelle Brescia 9 Island Farms Rd West…" at bounding box center [605, 459] width 676 height 102
copy span "9 Island Farms Rd West Tisbury, MA 02575-5328"
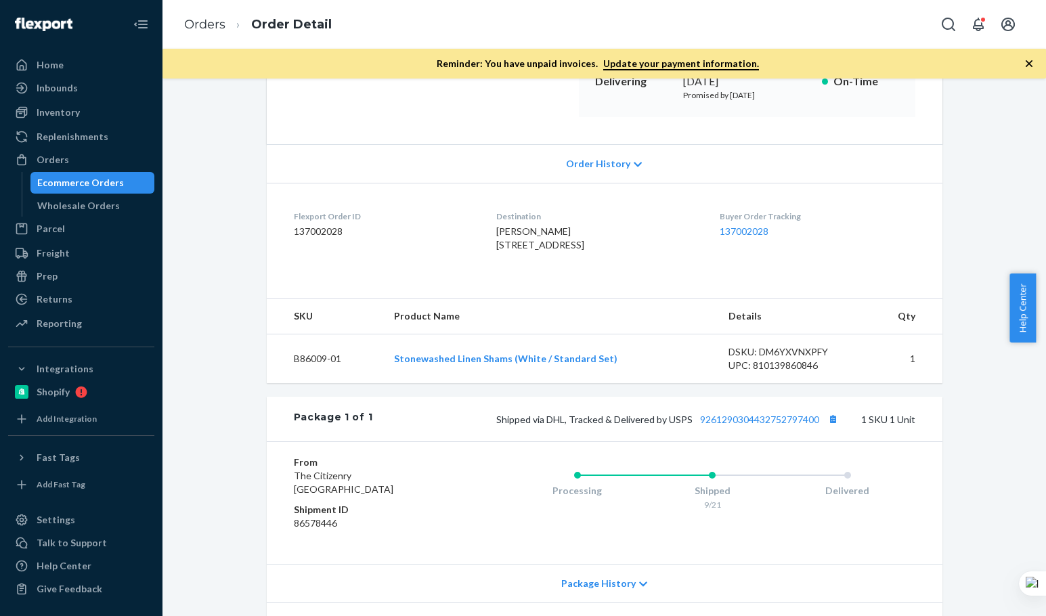
click at [681, 252] on div "Michelle Brescia 9 Island Farms Rd West Tisbury, MA 02575-5328 US" at bounding box center [597, 238] width 202 height 27
click at [204, 26] on link "Orders" at bounding box center [204, 24] width 41 height 15
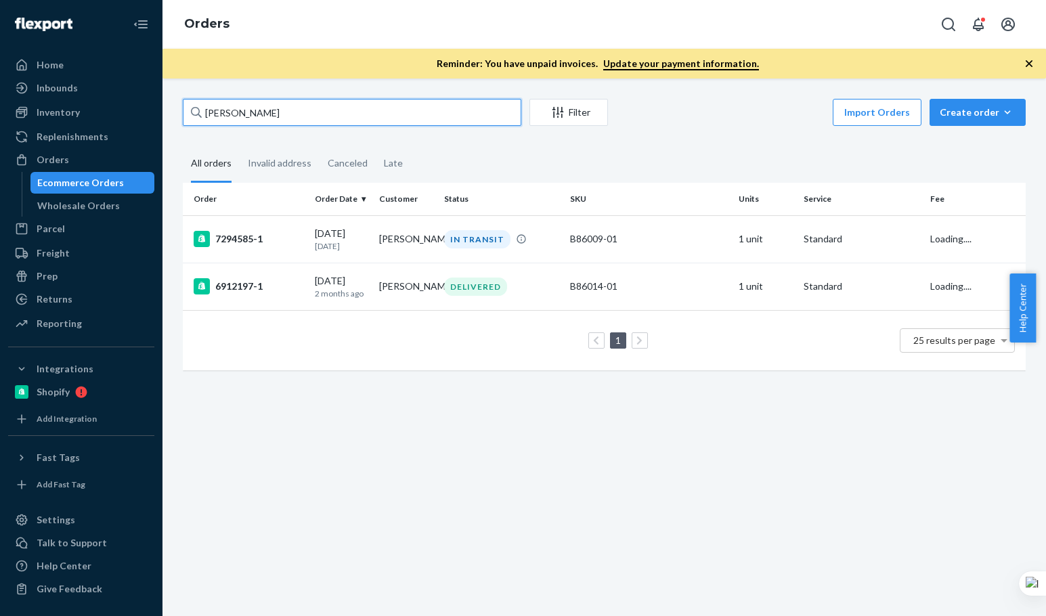
click at [315, 115] on input "Michelle Brescia" at bounding box center [352, 112] width 339 height 27
paste input "Evija Mehr"
click at [321, 121] on input "Evija Mehra" at bounding box center [352, 112] width 339 height 27
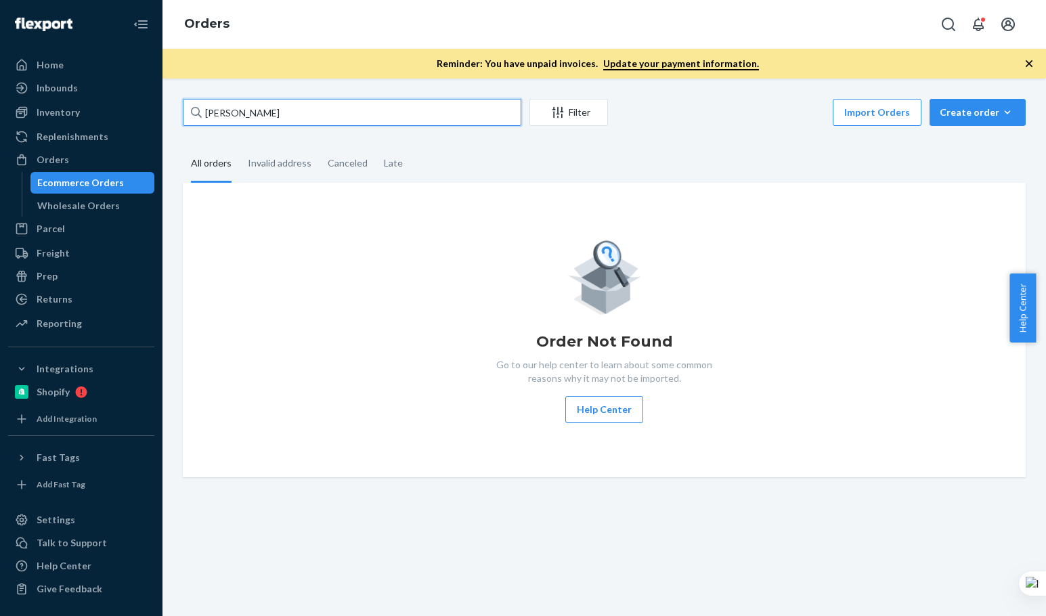
click at [321, 121] on input "Evija Mehra" at bounding box center [352, 112] width 339 height 27
click at [323, 121] on input "Evija Mehra" at bounding box center [352, 112] width 339 height 27
drag, startPoint x: 300, startPoint y: 104, endPoint x: 81, endPoint y: 62, distance: 223.4
click at [0, 53] on html "Home Inbounds Shipping Plans Problems Inventory Products Branded Packaging Repl…" at bounding box center [523, 308] width 1046 height 616
paste input "[PERSON_NAME]"
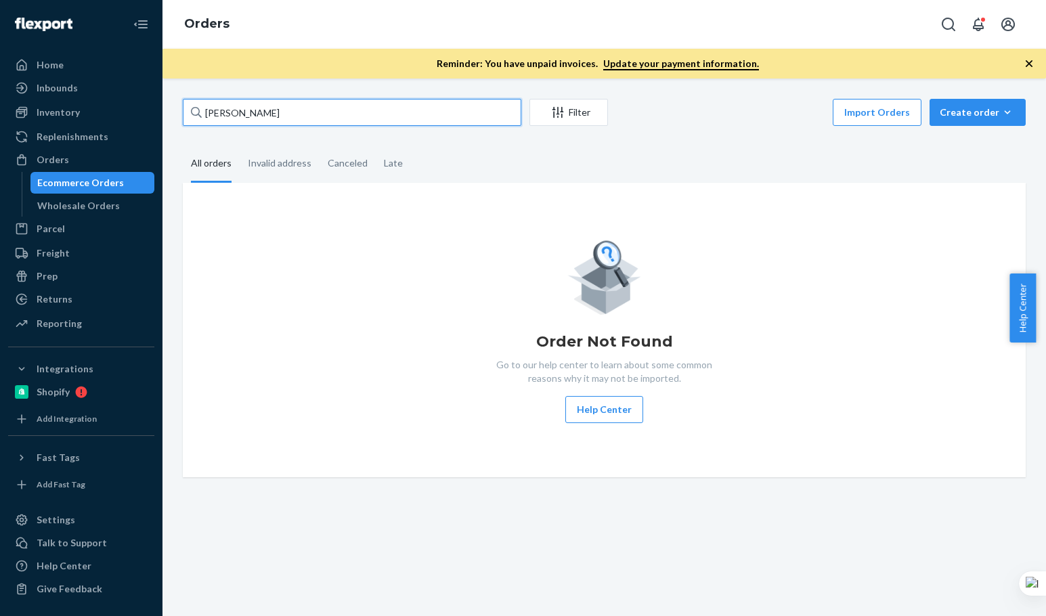
click at [335, 106] on input "[PERSON_NAME]" at bounding box center [352, 112] width 339 height 27
type input "[PERSON_NAME]"
click at [333, 125] on input "[PERSON_NAME]" at bounding box center [352, 112] width 339 height 27
drag, startPoint x: 333, startPoint y: 125, endPoint x: 289, endPoint y: 87, distance: 58.0
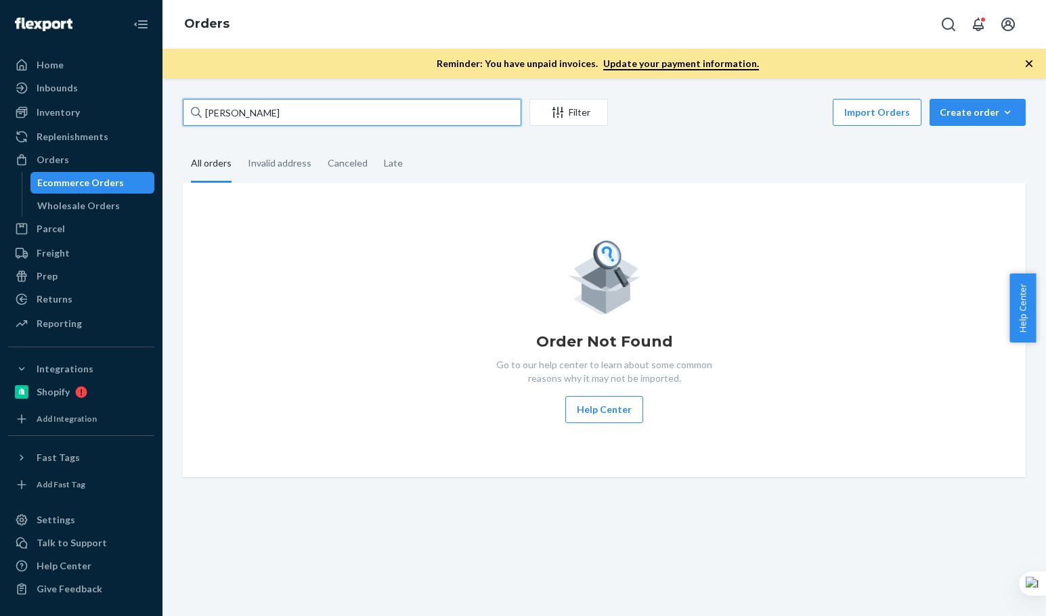
click at [327, 123] on input "[PERSON_NAME]" at bounding box center [352, 112] width 339 height 27
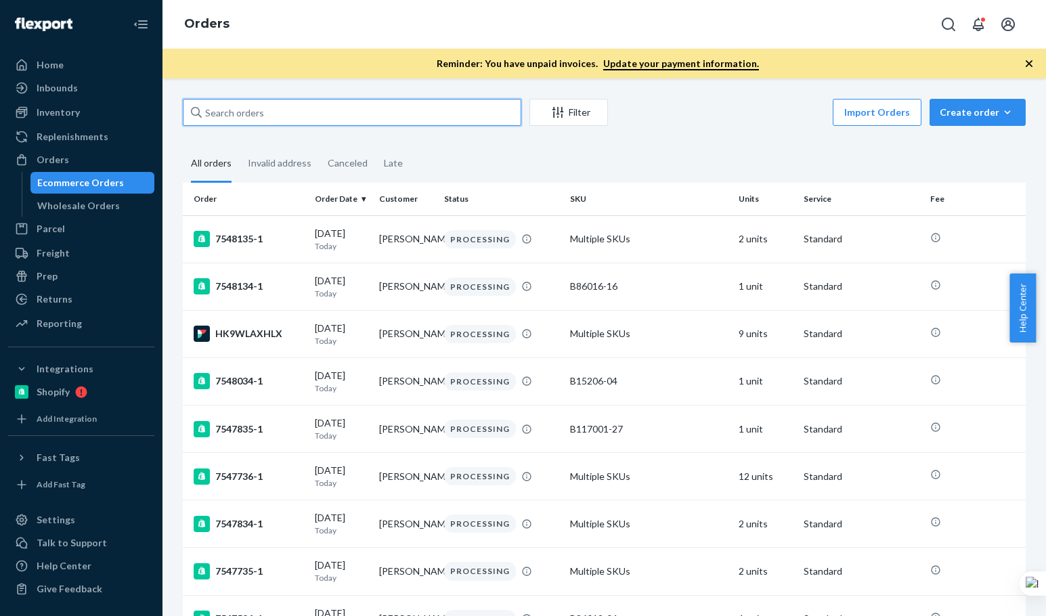
click at [290, 119] on input "text" at bounding box center [352, 112] width 339 height 27
paste input "[PERSON_NAME]"
click at [289, 119] on input "[PERSON_NAME]" at bounding box center [352, 112] width 339 height 27
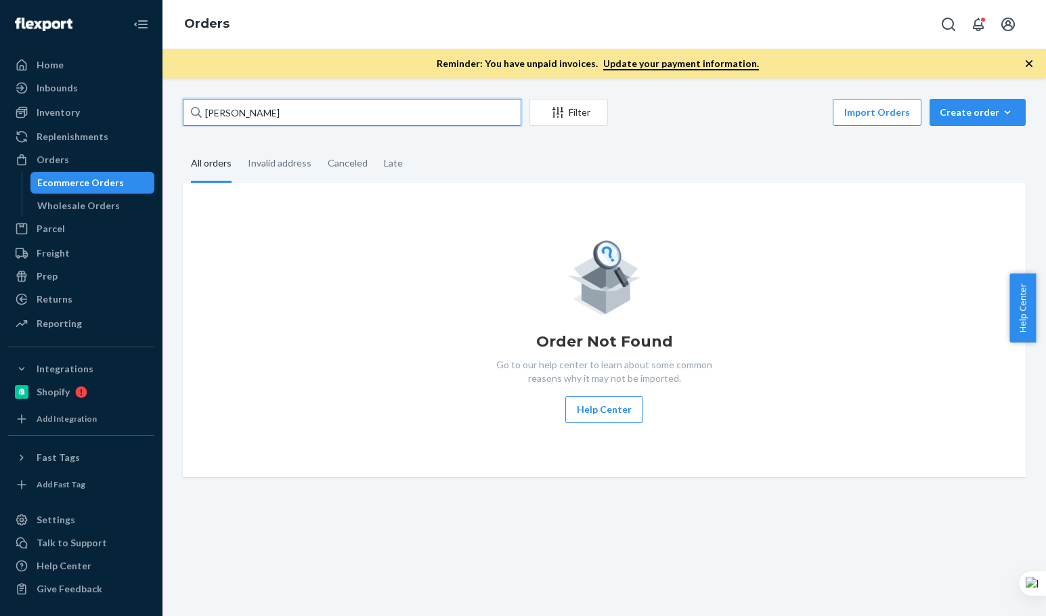
type input "[PERSON_NAME]"
click at [318, 340] on div "Order Not Found Go to our help center to learn about some common reasons why it…" at bounding box center [605, 330] width 822 height 186
